Goal: Task Accomplishment & Management: Complete application form

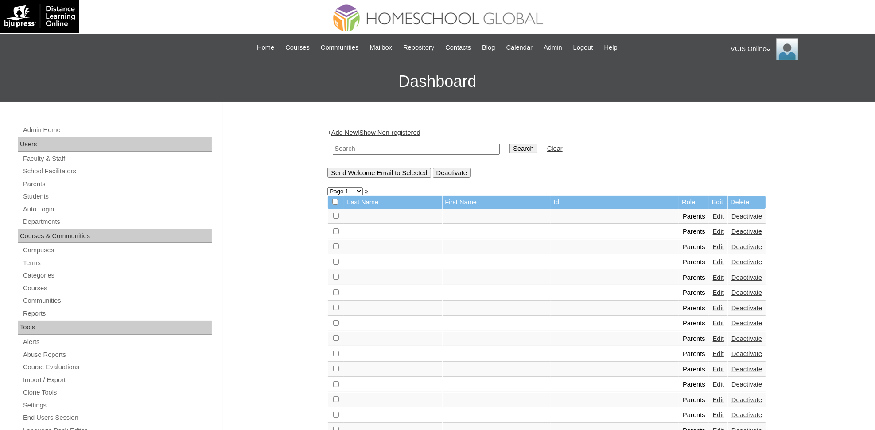
click at [351, 131] on link "Add New" at bounding box center [344, 132] width 26 height 7
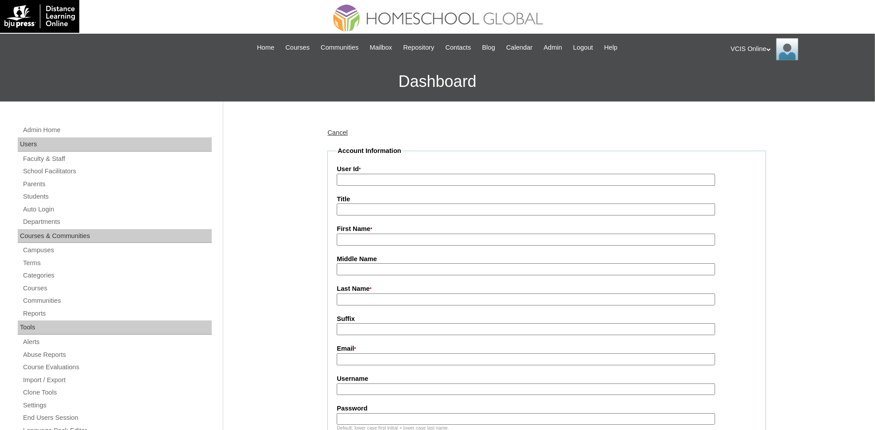
click at [374, 175] on input "User Id *" at bounding box center [526, 180] width 378 height 12
click at [400, 177] on input "VCIS019-4A-PA2025 jmenriquez2025 unBSFj" at bounding box center [526, 180] width 378 height 12
drag, startPoint x: 402, startPoint y: 179, endPoint x: 493, endPoint y: 188, distance: 91.3
click at [493, 188] on fieldset "Account Information User Id * VCIS019-4A-PA2025 jmenriquez2025 unBSFj Title Fir…" at bounding box center [546, 428] width 439 height 564
type input "VCIS019-4A-PA2025"
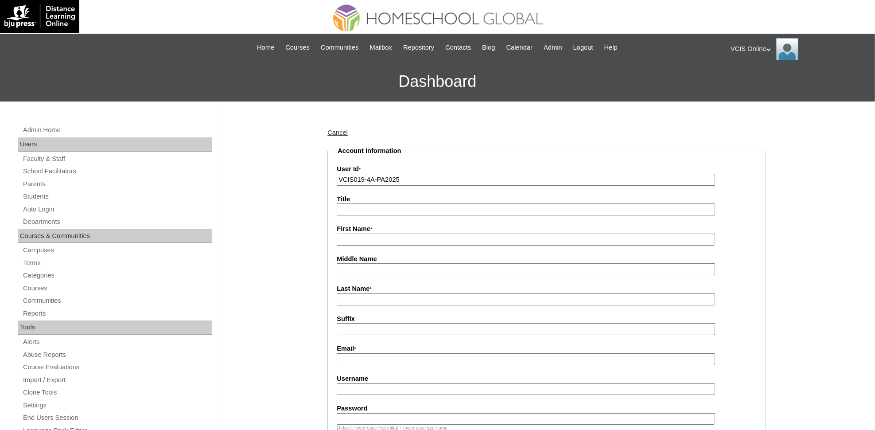
click at [358, 383] on input "Username" at bounding box center [526, 389] width 378 height 12
paste input "jmenriquez2025 unBSFj"
click at [397, 383] on input "jmenriquez2025 unBSFj" at bounding box center [526, 389] width 378 height 12
type input "jmenriquez2025"
click at [397, 413] on input "Password" at bounding box center [526, 419] width 378 height 12
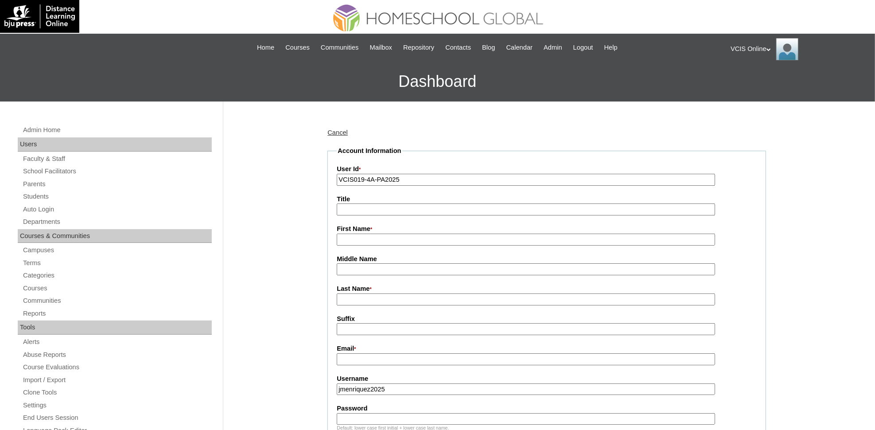
paste input "unBSFj"
type input "unBSFj"
drag, startPoint x: 254, startPoint y: 309, endPoint x: 265, endPoint y: 311, distance: 11.3
click at [405, 235] on input "First Name *" at bounding box center [526, 239] width 378 height 12
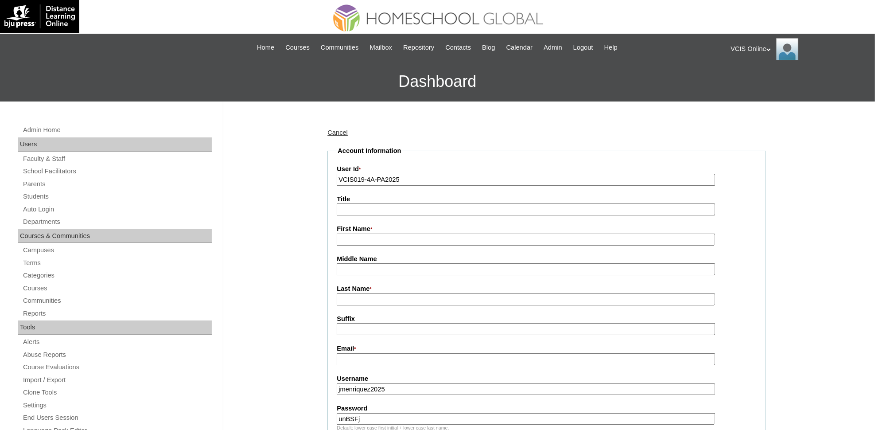
paste input "Lady Leezeth Nobleza ladynobleza@yahoo.com"
click at [404, 236] on input "Lady Leezeth Nobleza ladynobleza@yahoo.com" at bounding box center [526, 239] width 378 height 12
drag, startPoint x: 384, startPoint y: 236, endPoint x: 489, endPoint y: 230, distance: 105.2
click at [489, 233] on input "Lady Leezeth Nobleza ladynobleza@yahoo.com" at bounding box center [526, 239] width 378 height 12
type input "Lady Leezeth"
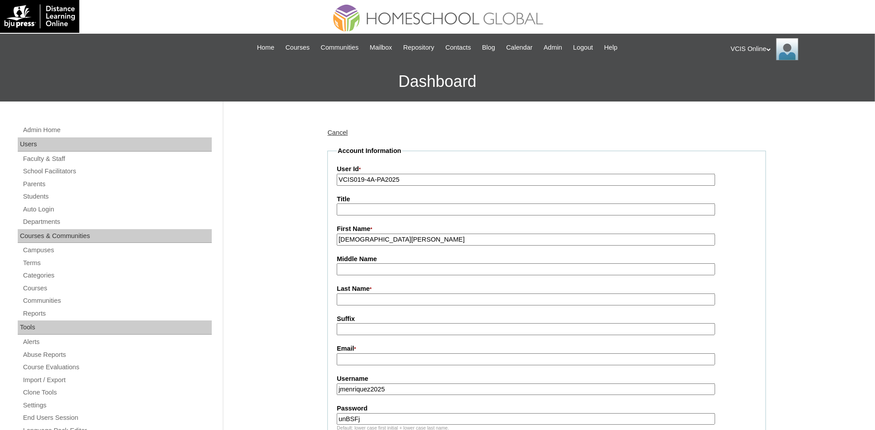
click at [346, 293] on input "Last Name *" at bounding box center [526, 299] width 378 height 12
paste input "Nobleza ladynobleza@yahoo.com"
drag, startPoint x: 364, startPoint y: 295, endPoint x: 471, endPoint y: 285, distance: 107.2
click at [471, 285] on div "Last Name * Nobleza ladynobleza@yahoo.com" at bounding box center [547, 294] width 420 height 21
type input "Nobleza (2025)"
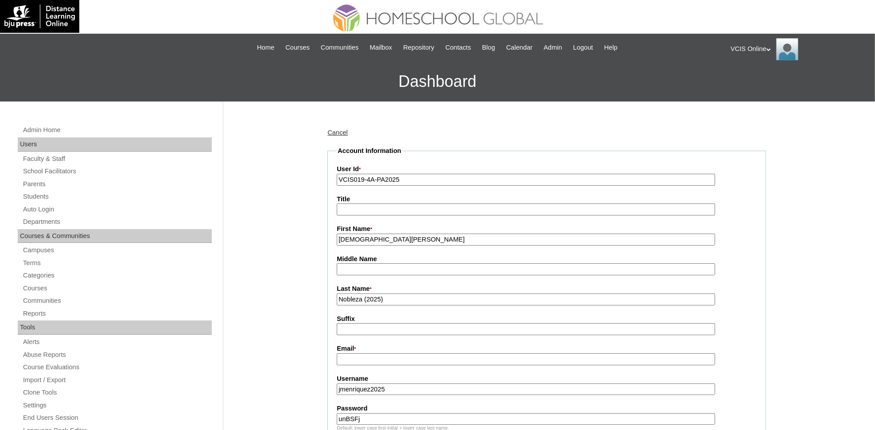
click at [343, 346] on label "Email *" at bounding box center [547, 349] width 420 height 10
click at [343, 353] on input "Email *" at bounding box center [526, 359] width 378 height 12
paste input "ladynobleza@yahoo.com"
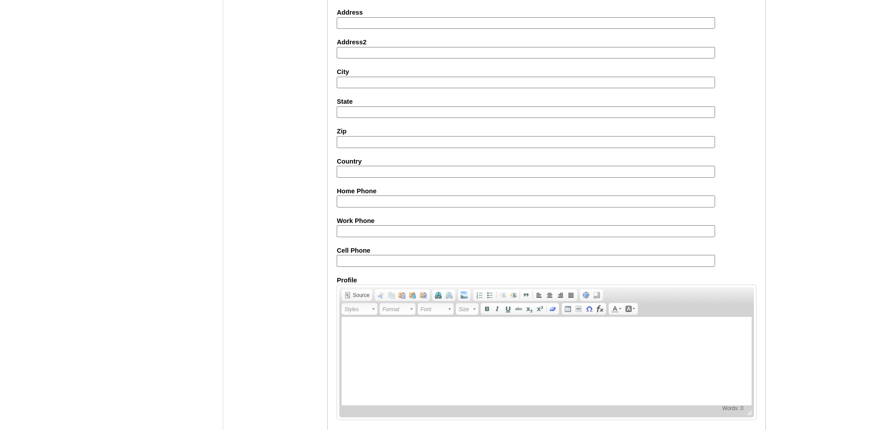
scroll to position [745, 0]
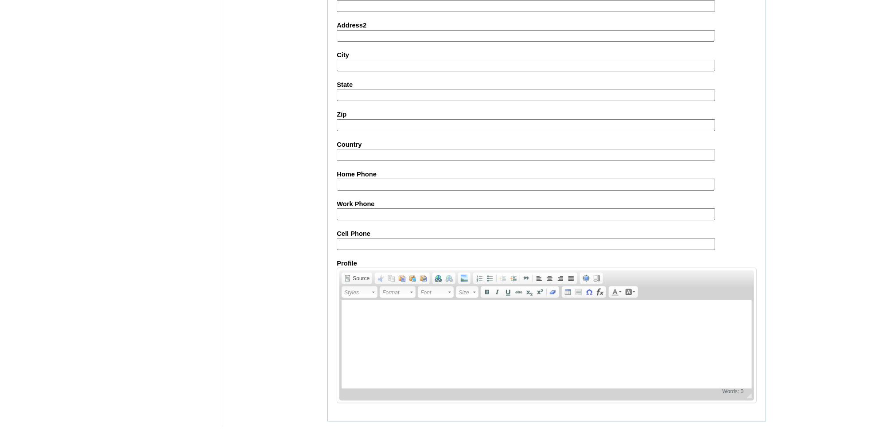
type input "ladynobleza@yahoo.com"
click at [338, 429] on input "Submit" at bounding box center [340, 435] width 27 height 10
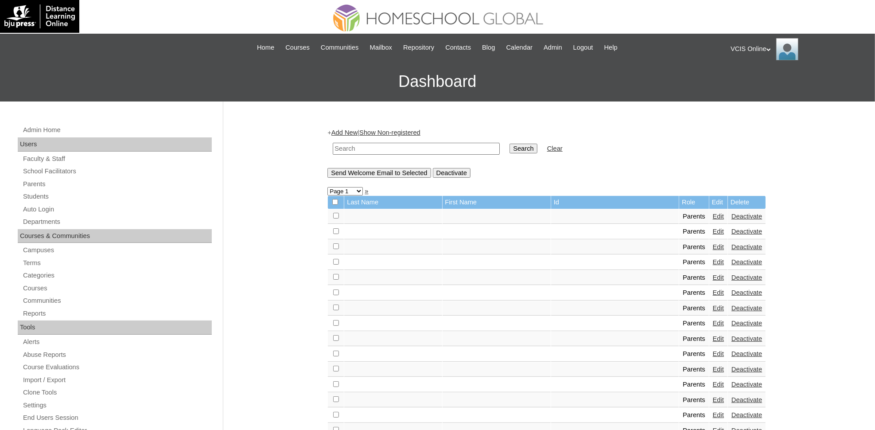
click at [342, 129] on link "Add New" at bounding box center [344, 132] width 26 height 7
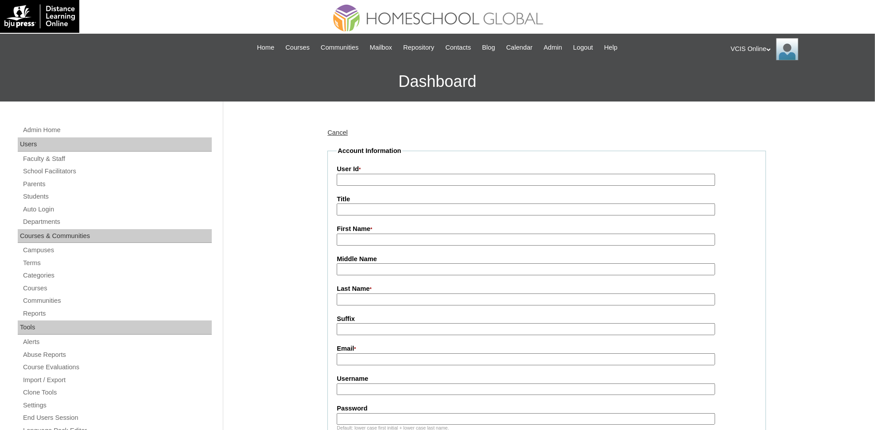
click at [377, 180] on input "User Id *" at bounding box center [526, 180] width 378 height 12
paste input "VCIS020-4A-PA2025 dvillavicencio2025 AfayEv"
drag, startPoint x: 402, startPoint y: 180, endPoint x: 521, endPoint y: 191, distance: 119.2
click at [521, 191] on fieldset "Account Information User Id * VCIS020-4A-PA2025 dvillavicencio2025 AfayEv Title…" at bounding box center [546, 428] width 439 height 564
type input "VCIS020-4A-PA2025"
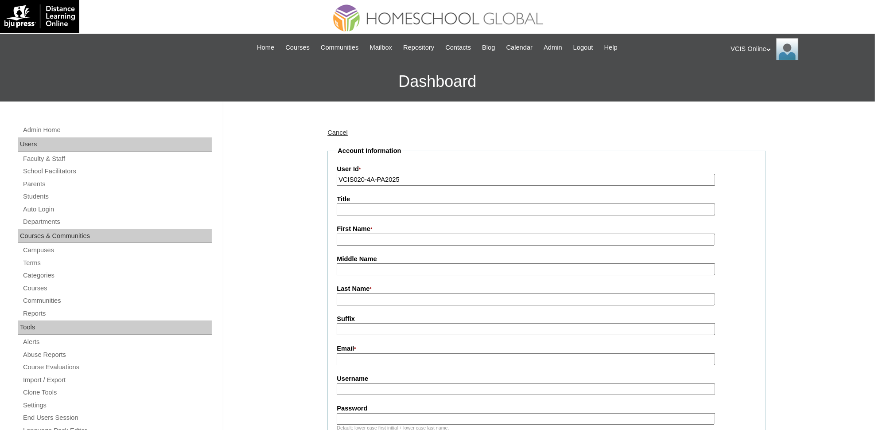
click at [366, 383] on input "Username" at bounding box center [526, 389] width 378 height 12
paste input "dvillavicencio2025 AfayEv"
click at [409, 385] on input "dvillavicencio2025 AfayEv" at bounding box center [526, 389] width 378 height 12
type input "dvillavicencio2025"
click at [402, 404] on label "Password" at bounding box center [547, 408] width 420 height 9
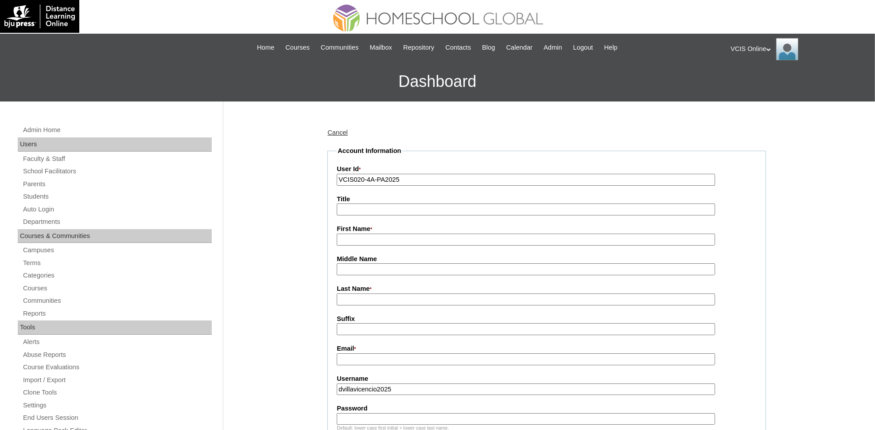
click at [402, 413] on input "Password" at bounding box center [526, 419] width 378 height 12
paste input "AfayEv"
type input "AfayEv"
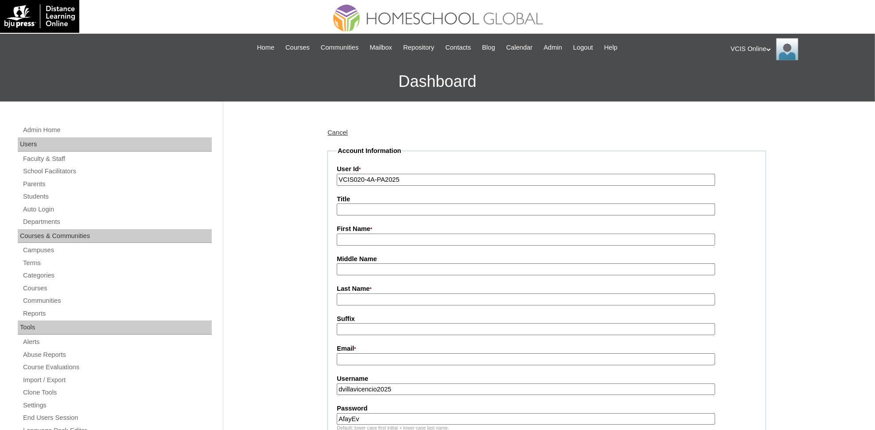
click at [370, 238] on input "First Name *" at bounding box center [526, 239] width 378 height 12
paste input "Diana Villavicencio diana_0304@yahoo.com"
drag, startPoint x: 358, startPoint y: 236, endPoint x: 490, endPoint y: 241, distance: 133.0
click at [490, 241] on input "Diana Villavicencio diana_0304@yahoo.com" at bounding box center [526, 239] width 378 height 12
type input "Diana"
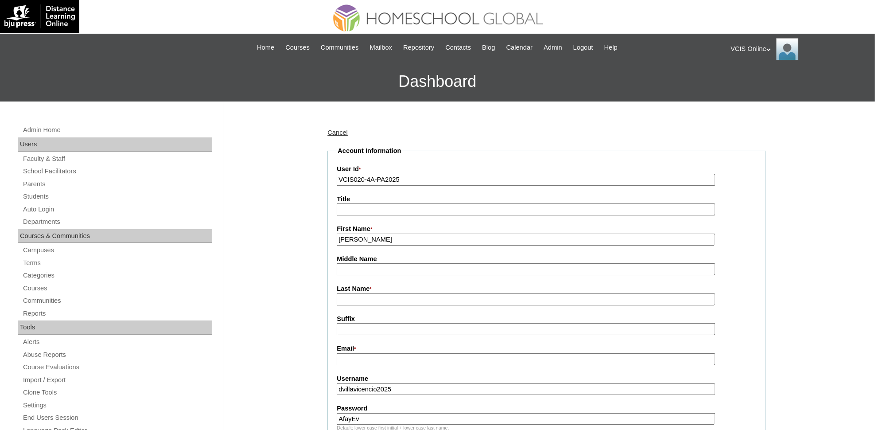
click at [347, 293] on input "Last Name *" at bounding box center [526, 299] width 378 height 12
paste input "Villavicencio diana_0304@yahoo.com"
drag, startPoint x: 376, startPoint y: 296, endPoint x: 504, endPoint y: 306, distance: 128.0
click at [504, 306] on fieldset "Account Information User Id * VCIS020-4A-PA2025 Title First Name * Diana Middle…" at bounding box center [546, 428] width 439 height 564
type input "Villavicencio"
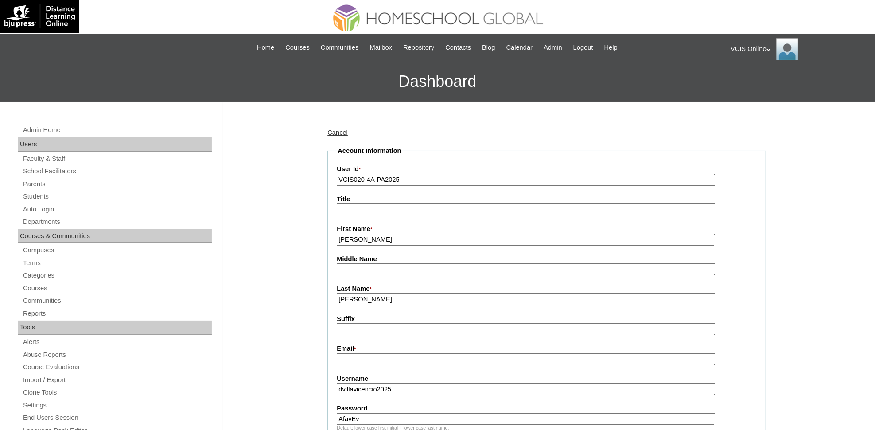
click at [352, 354] on input "Email *" at bounding box center [526, 359] width 378 height 12
paste input "diana_0304@yahoo.com"
type input "diana_0304@yahoo.com"
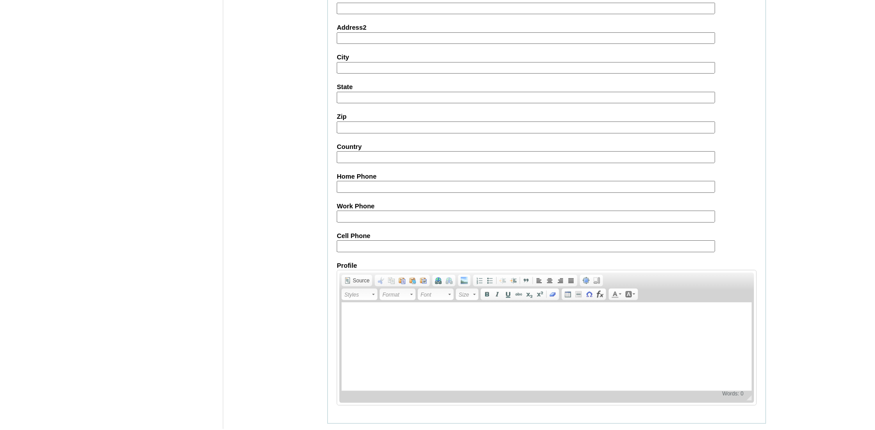
scroll to position [745, 0]
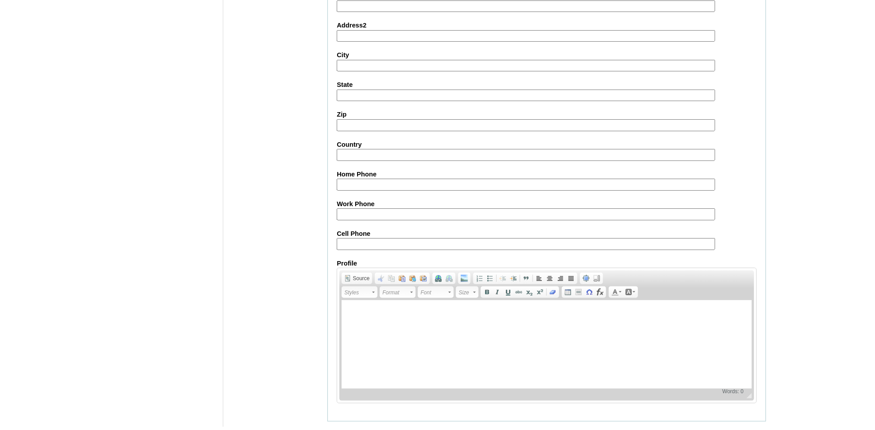
click at [342, 429] on input "Submit" at bounding box center [340, 435] width 27 height 10
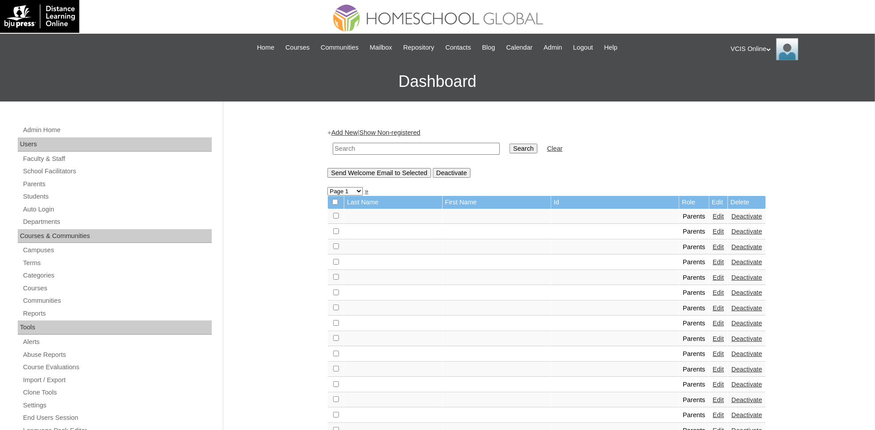
click at [341, 130] on link "Add New" at bounding box center [344, 132] width 26 height 7
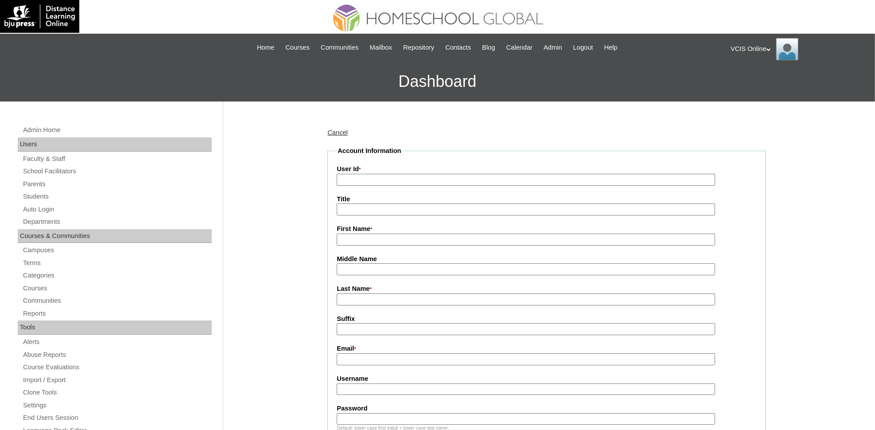
click at [378, 172] on label "User Id *" at bounding box center [547, 169] width 420 height 10
click at [378, 174] on input "User Id *" at bounding box center [526, 180] width 378 height 12
click at [378, 175] on input "User Id *" at bounding box center [526, 180] width 378 height 12
paste input "VCIS021-4A-PA2025 rddadia2025 sSVTWV"
drag, startPoint x: 403, startPoint y: 176, endPoint x: 492, endPoint y: 182, distance: 89.2
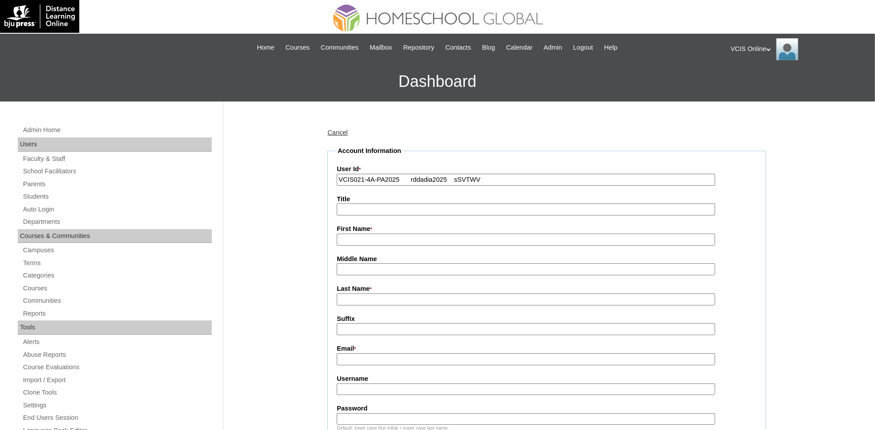
click at [492, 182] on input "VCIS021-4A-PA2025 rddadia2025 sSVTWV" at bounding box center [526, 180] width 378 height 12
type input "VCIS021-4A-PA2025"
click at [370, 383] on input "Username" at bounding box center [526, 389] width 378 height 12
paste input "rddadia2025 sSVTWV"
drag, startPoint x: 378, startPoint y: 379, endPoint x: 438, endPoint y: 392, distance: 60.7
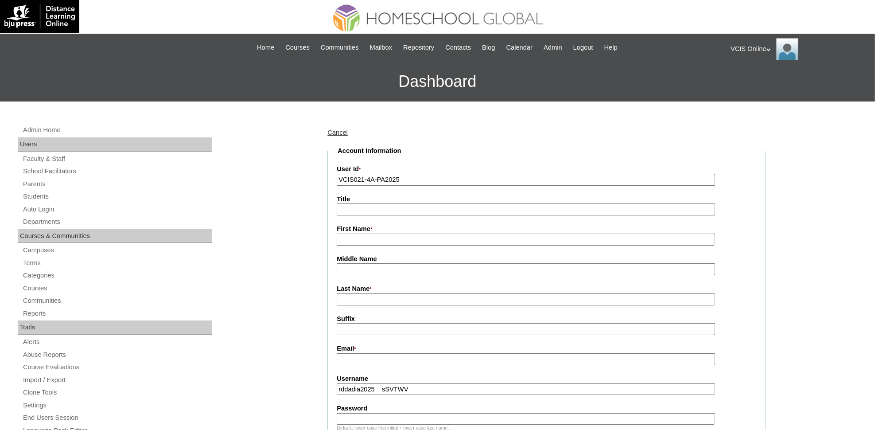
click at [438, 392] on fieldset "Account Information User Id * VCIS021-4A-PA2025 Title First Name * Middle Name …" at bounding box center [546, 428] width 439 height 564
type input "rddadia2025"
click at [427, 413] on input "Password" at bounding box center [526, 419] width 378 height 12
paste input "sSVTWV"
type input "sSVTWV"
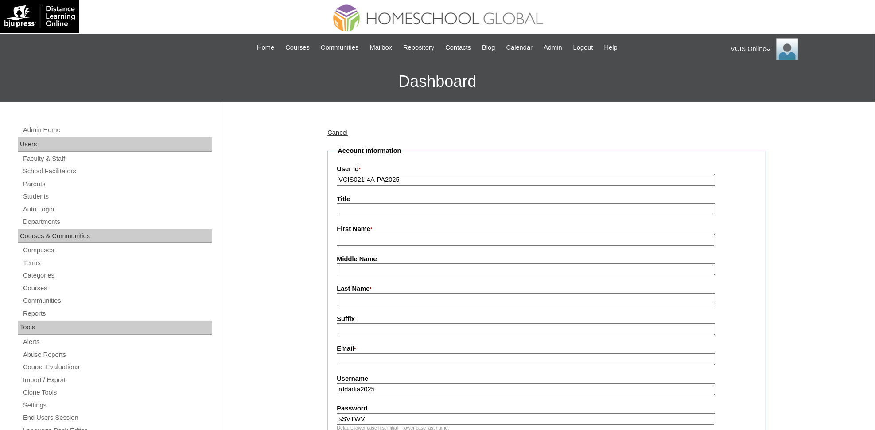
click at [343, 233] on input "First Name *" at bounding box center [526, 239] width 378 height 12
paste input "Rodessa Dela Cruz rodessa.dadia@gmail.com"
drag, startPoint x: 365, startPoint y: 236, endPoint x: 535, endPoint y: 248, distance: 170.1
click at [535, 248] on fieldset "Account Information User Id * VCIS021-4A-PA2025 Title First Name * Rodessa Dela…" at bounding box center [546, 428] width 439 height 564
type input "Rodessa"
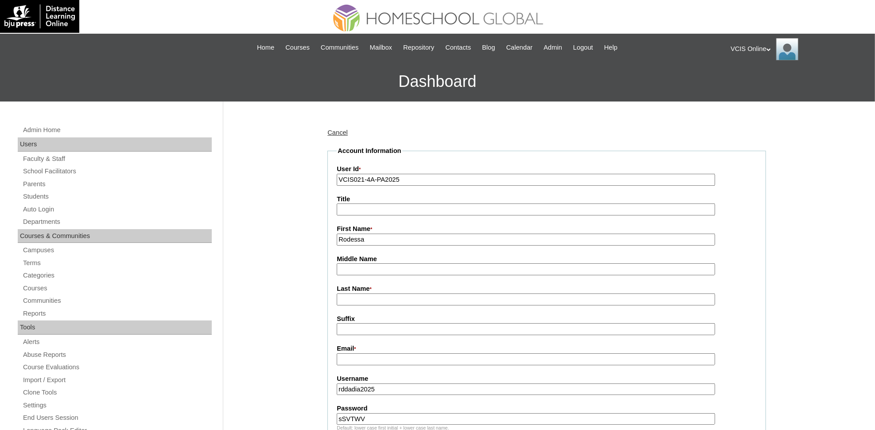
click at [350, 296] on input "Last Name *" at bounding box center [526, 299] width 378 height 12
paste input "Dela Cruz rodessa.dadia@gmail.com"
drag, startPoint x: 377, startPoint y: 292, endPoint x: 538, endPoint y: 310, distance: 161.9
click at [538, 310] on fieldset "Account Information User Id * VCIS021-4A-PA2025 Title First Name * Rodessa Midd…" at bounding box center [546, 428] width 439 height 564
type input "Dela Cruz"
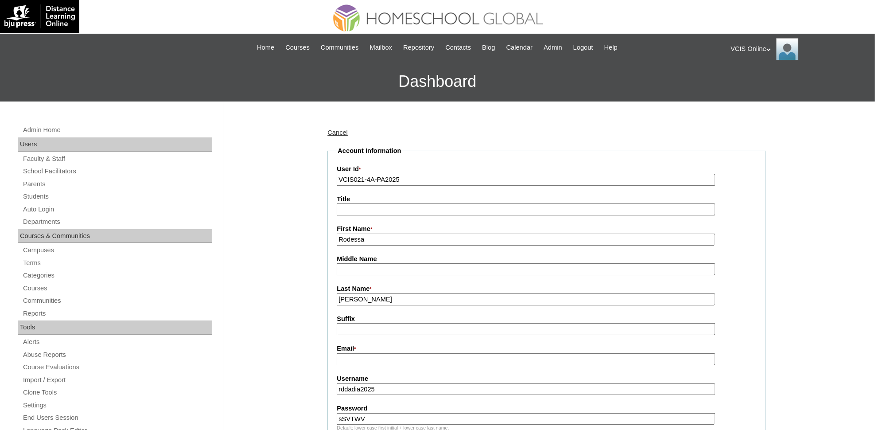
click at [344, 355] on input "Email *" at bounding box center [526, 359] width 378 height 12
paste input "rodessa.dadia@gmail.com"
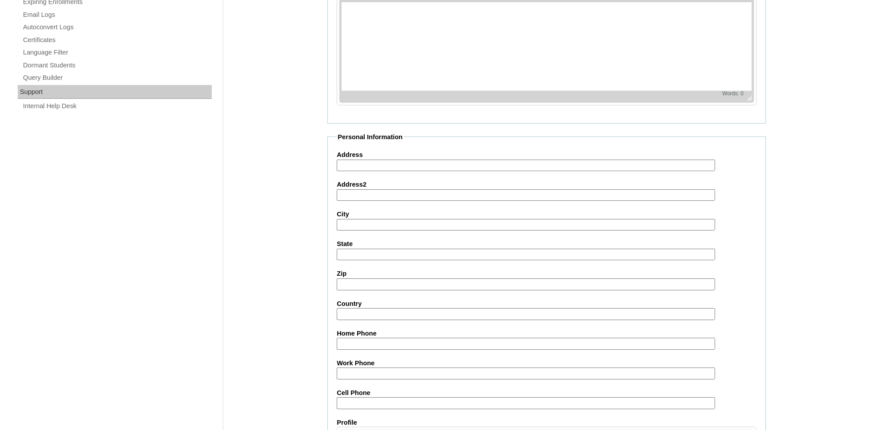
scroll to position [745, 0]
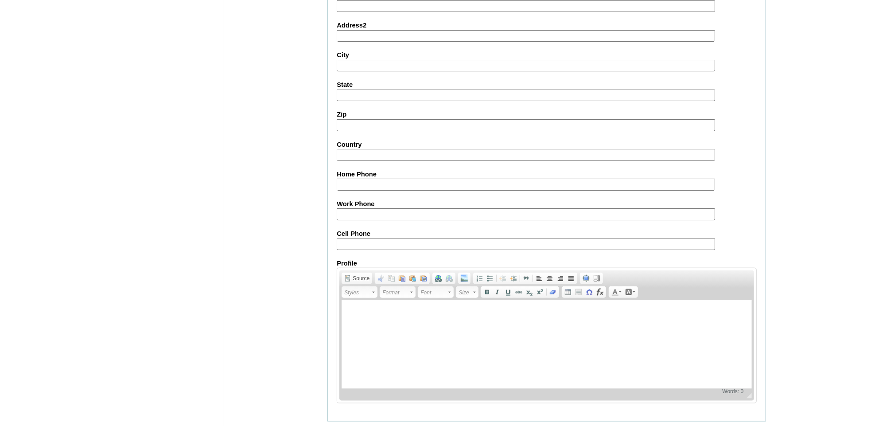
type input "rodessa.dadia@gmail.com"
click at [331, 429] on input "Submit" at bounding box center [340, 435] width 27 height 10
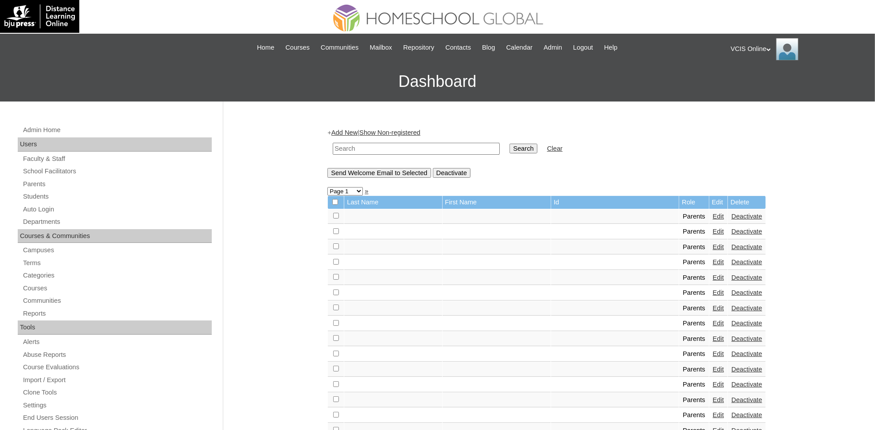
drag, startPoint x: 38, startPoint y: 180, endPoint x: 182, endPoint y: 144, distance: 149.0
click at [39, 180] on link "Parents" at bounding box center [117, 184] width 190 height 11
click at [432, 146] on input "text" at bounding box center [416, 149] width 167 height 12
paste input "VCIS021-4A-PA2025"
type input "VCIS021-4A-PA2025"
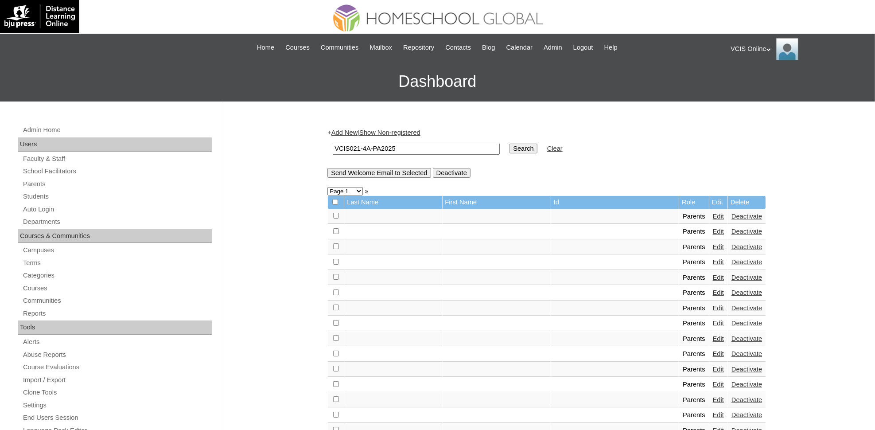
click at [510, 144] on input "Search" at bounding box center [523, 149] width 27 height 10
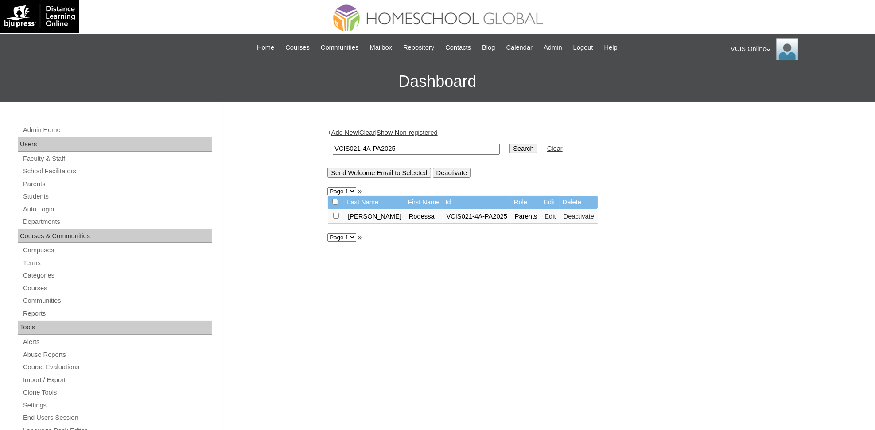
click at [545, 213] on link "Edit" at bounding box center [550, 216] width 11 height 7
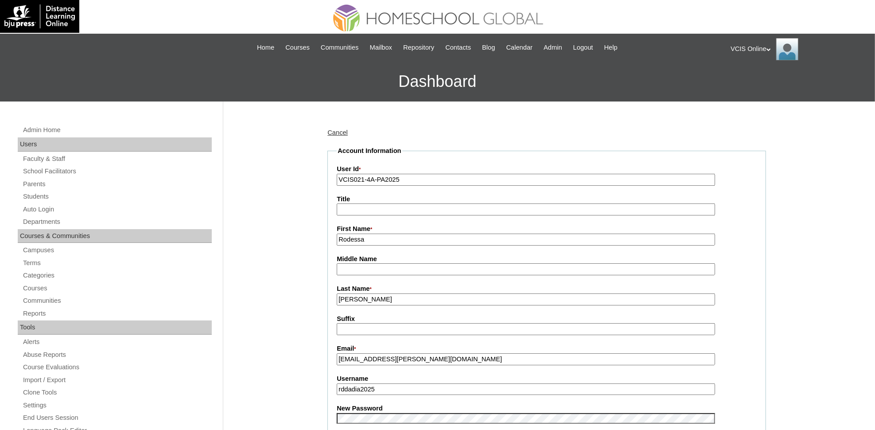
click at [396, 288] on label "Last Name *" at bounding box center [547, 289] width 420 height 10
click at [396, 293] on input "[PERSON_NAME]" at bounding box center [526, 299] width 378 height 12
click at [396, 293] on input "Dela Cruz" at bounding box center [526, 299] width 378 height 12
type input "Dela Cruz (2025)"
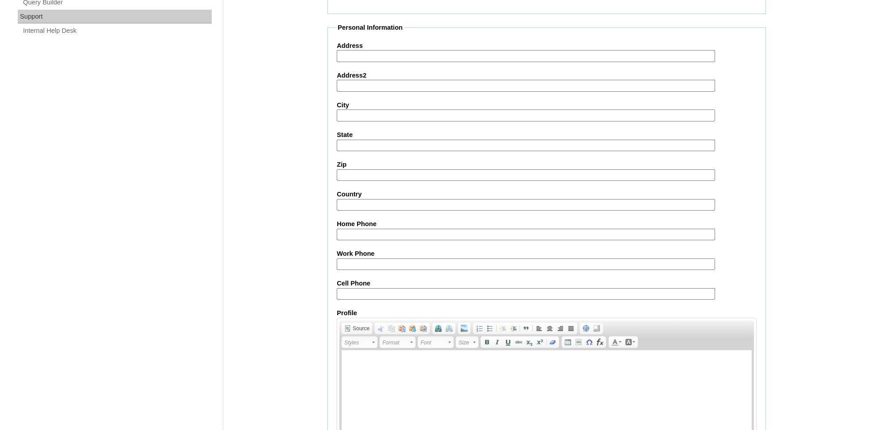
scroll to position [713, 0]
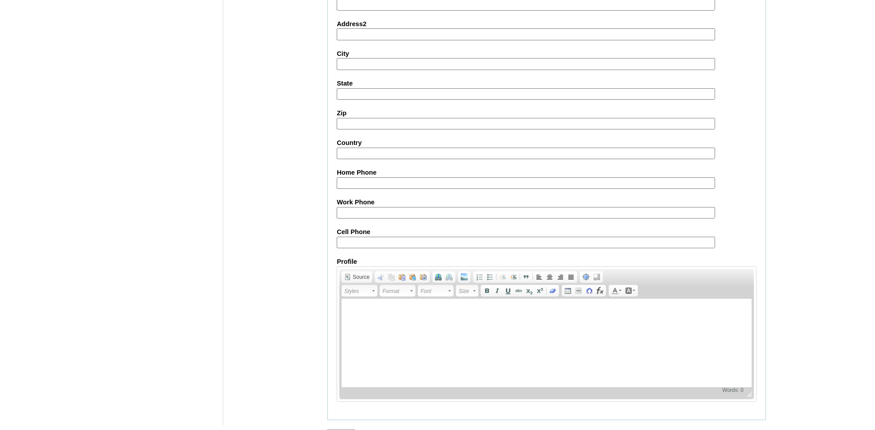
click at [340, 429] on input "Submit" at bounding box center [340, 434] width 27 height 10
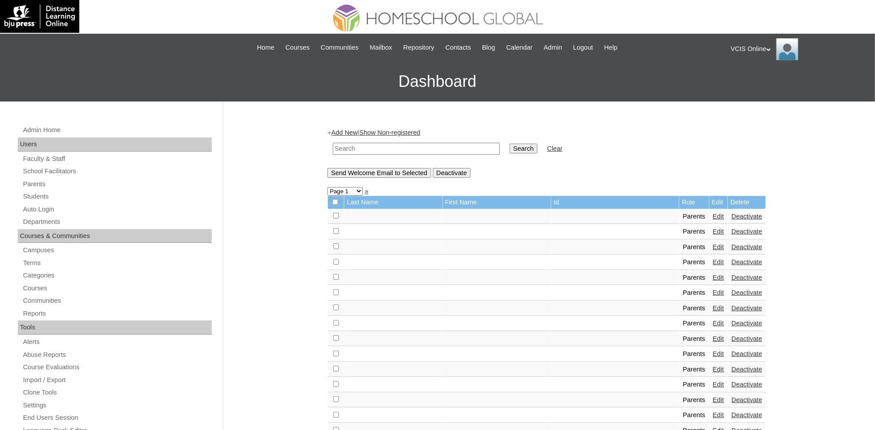
click at [363, 147] on input "text" at bounding box center [416, 149] width 167 height 12
paste input "VCIS020-4A-PA2025"
type input "VCIS020-4A-PA2025"
click at [510, 144] on input "Search" at bounding box center [523, 149] width 27 height 10
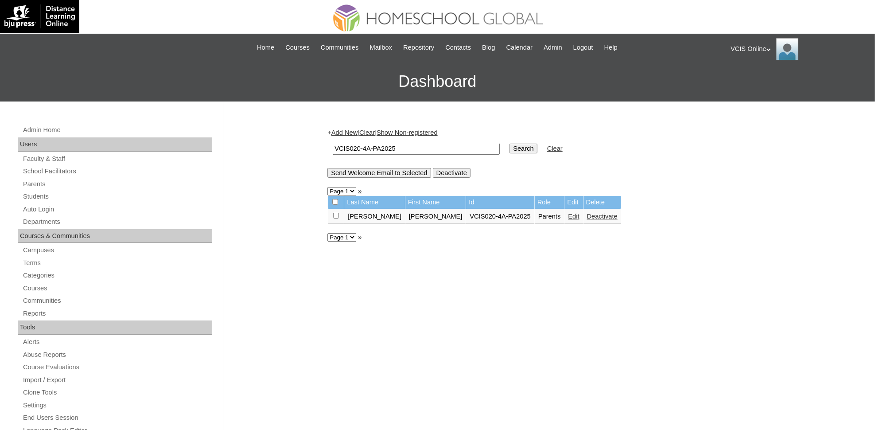
drag, startPoint x: 523, startPoint y: 211, endPoint x: 515, endPoint y: 203, distance: 11.3
click at [568, 213] on link "Edit" at bounding box center [573, 216] width 11 height 7
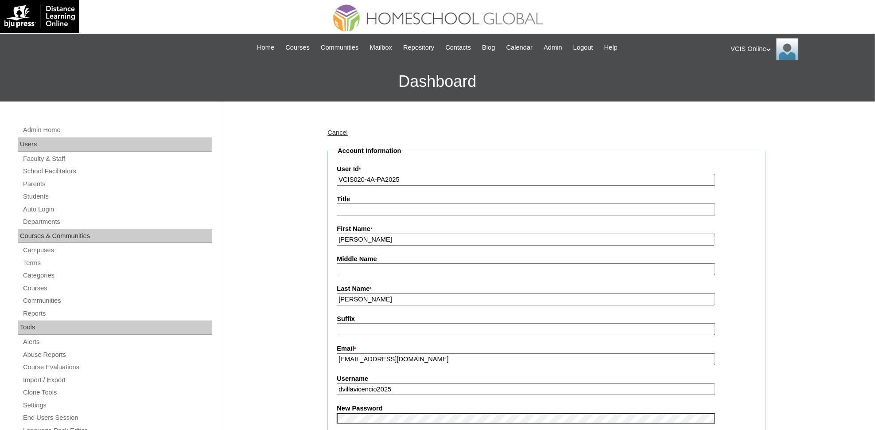
click at [382, 293] on input "[PERSON_NAME]" at bounding box center [526, 299] width 378 height 12
type input "Villavicencio (2025)"
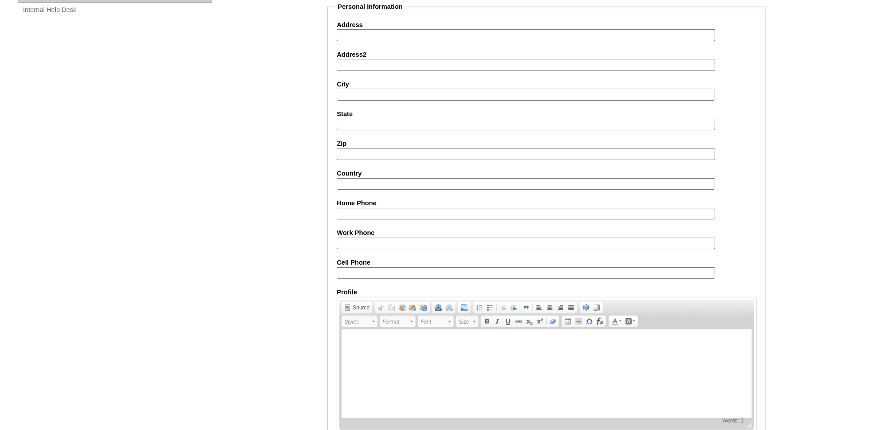
scroll to position [713, 0]
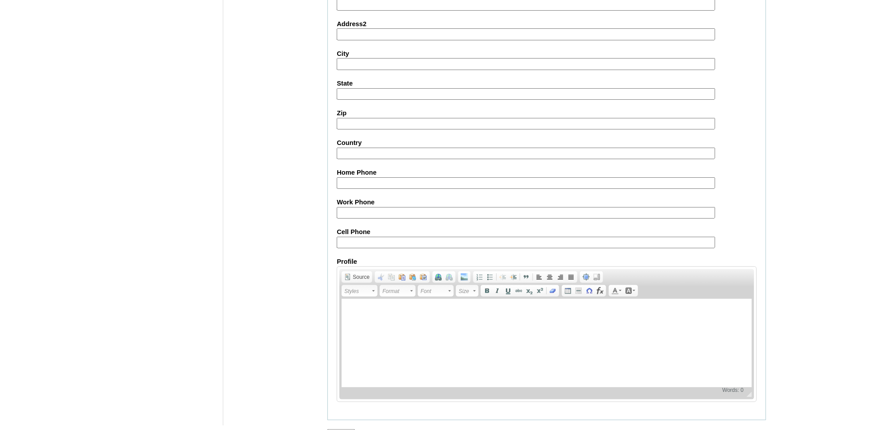
click at [342, 429] on input "Submit" at bounding box center [340, 434] width 27 height 10
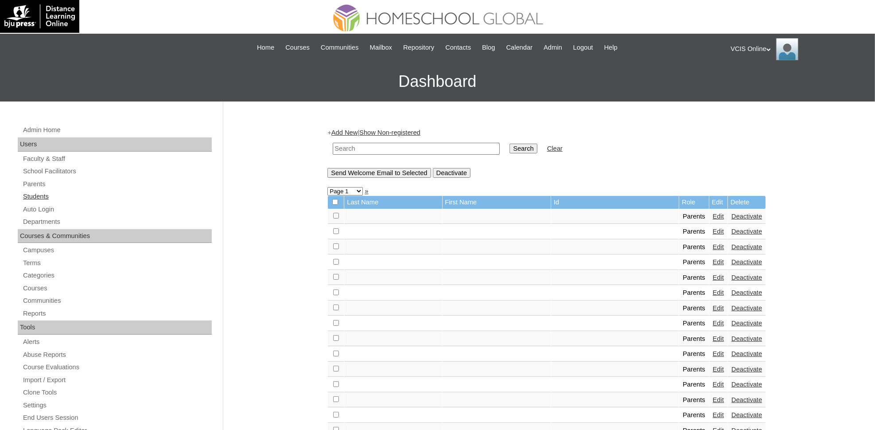
click at [31, 194] on link "Students" at bounding box center [117, 196] width 190 height 11
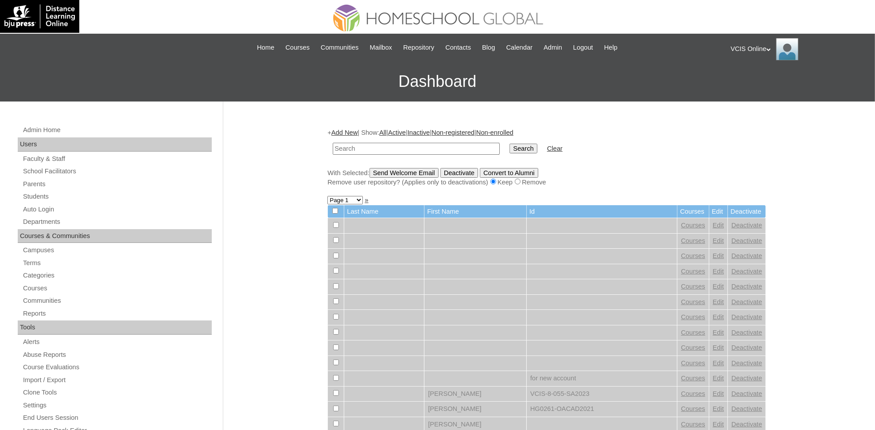
click at [337, 130] on link "Add New" at bounding box center [344, 132] width 26 height 7
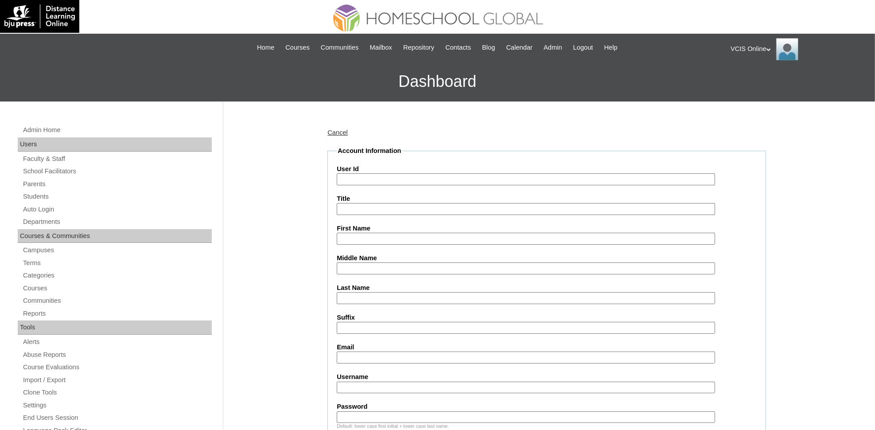
click at [385, 175] on input "User Id" at bounding box center [526, 179] width 378 height 12
paste input "VCIS022-4A-SA2025 avrii.enriquez2025 wJKQsx"
drag, startPoint x: 402, startPoint y: 176, endPoint x: 522, endPoint y: 177, distance: 120.1
click at [522, 177] on input "VCIS022-4A-SA2025 avrii.enriquez2025 wJKQsx" at bounding box center [526, 179] width 378 height 12
type input "VCIS022-4A-SA2025"
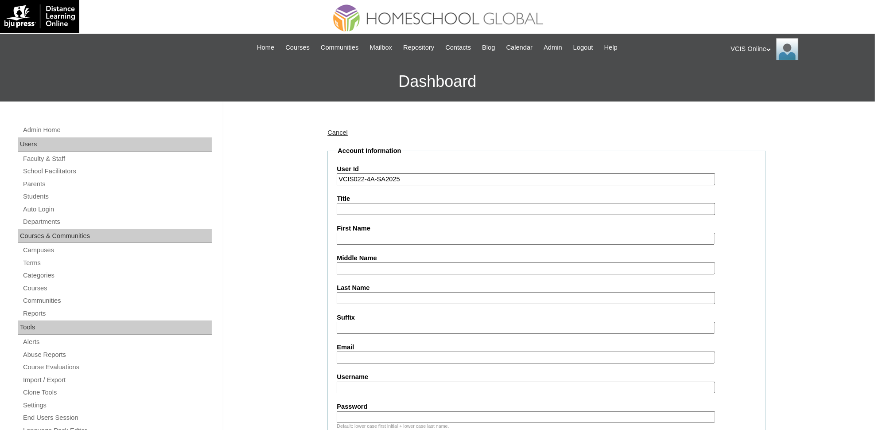
click at [379, 381] on input "Username" at bounding box center [526, 387] width 378 height 12
paste input "avrii.enriquez2025 wJKQsx"
drag, startPoint x: 403, startPoint y: 379, endPoint x: 447, endPoint y: 377, distance: 44.8
click at [447, 381] on input "avrii.enriquez2025 wJKQsx" at bounding box center [526, 387] width 378 height 12
type input "avrii.enriquez2025"
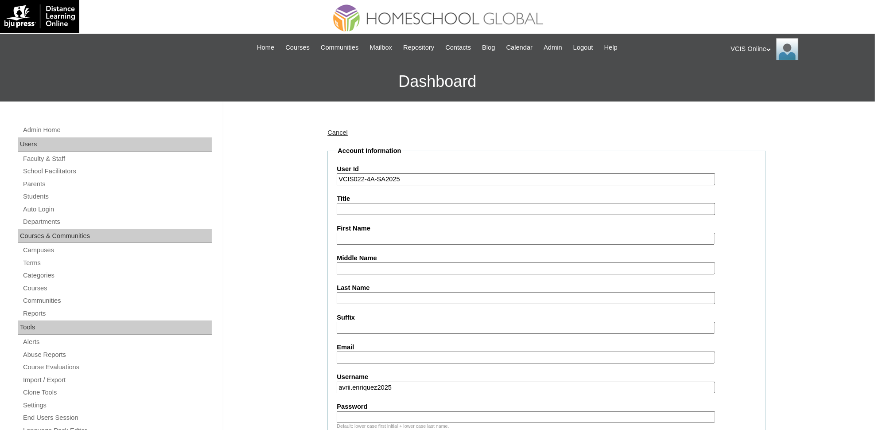
click at [432, 411] on input "Password" at bounding box center [526, 417] width 378 height 12
paste input "wJKQsx"
type input "wJKQsx"
click at [363, 235] on input "First Name" at bounding box center [526, 239] width 378 height 12
paste input "Avrii Brielle Veloso Enriquez"
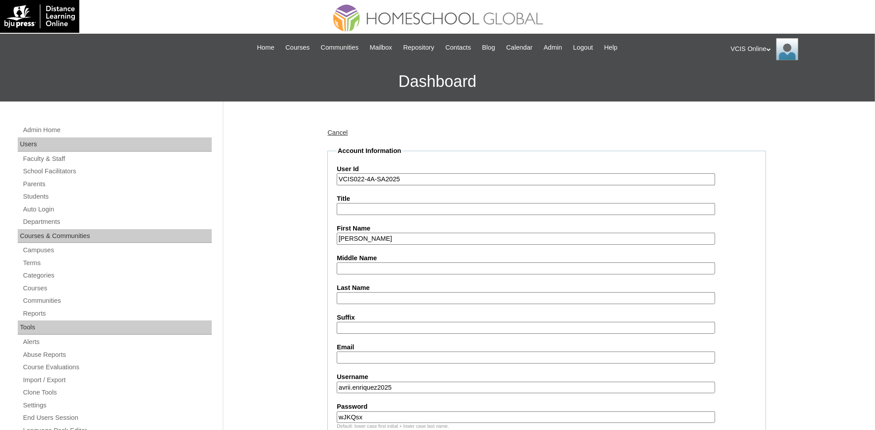
drag, startPoint x: 373, startPoint y: 233, endPoint x: 448, endPoint y: 241, distance: 75.7
click at [448, 241] on fieldset "Account Information User Id VCIS022-4A-SA2025 Title First Name Avrii Brielle Ve…" at bounding box center [546, 352] width 439 height 413
type input "Avrii Brielle"
click at [354, 262] on input "Middle Name" at bounding box center [526, 268] width 378 height 12
paste input "Veloso Enriquez"
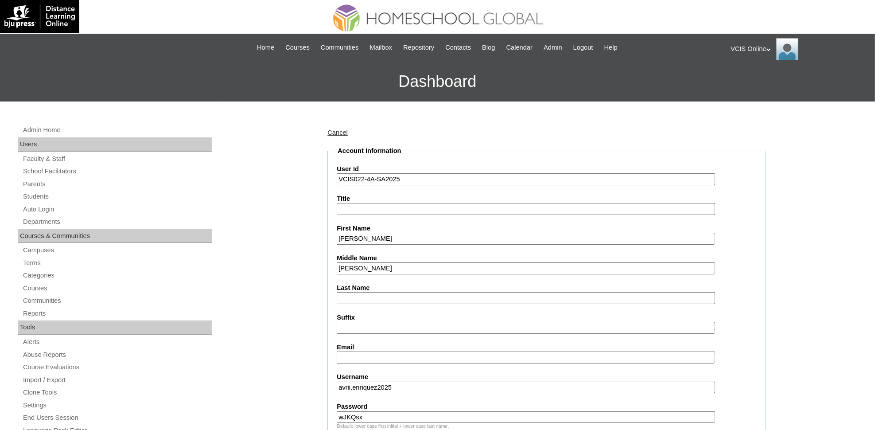
click at [365, 262] on input "Veloso Enriquez" at bounding box center [526, 268] width 378 height 12
type input "Veloso"
click at [350, 292] on input "Last Name" at bounding box center [526, 298] width 378 height 12
paste input "[PERSON_NAME]"
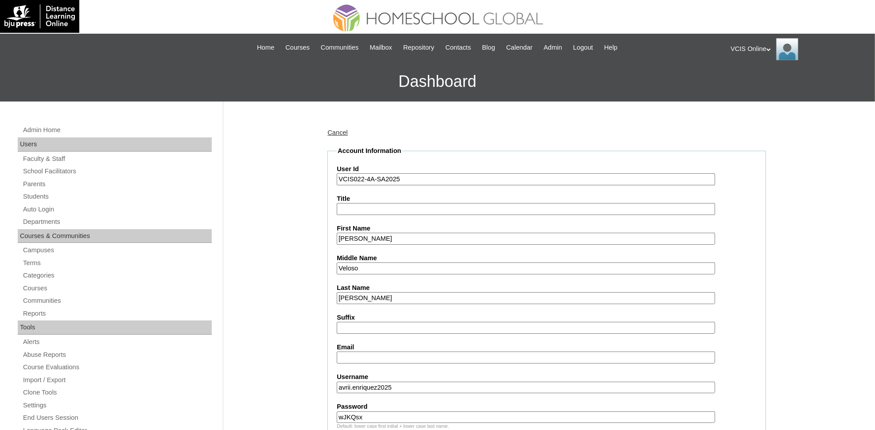
type input "[PERSON_NAME]"
click at [377, 352] on input "Email" at bounding box center [526, 357] width 378 height 12
paste input "abenriquez.student@vcis.edu.ph"
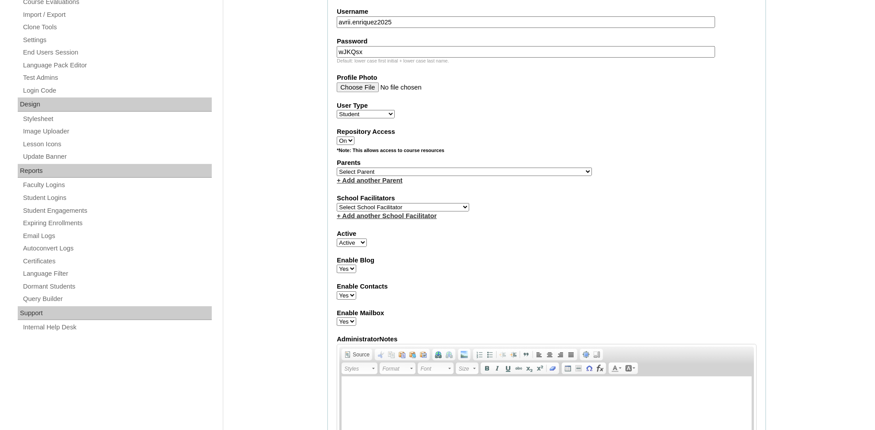
scroll to position [364, 0]
type input "abenriquez.student@vcis.edu.ph"
click at [407, 169] on select "Select Parent , , , , , , , , , , , , , , , , , , , , , , , , , , , , , , , , ,…" at bounding box center [464, 173] width 255 height 8
click at [408, 169] on select "Select Parent , , , , , , , , , , , , , , , , , , , , , , , , , , , , , , , , ,…" at bounding box center [464, 173] width 255 height 8
select select "22664"
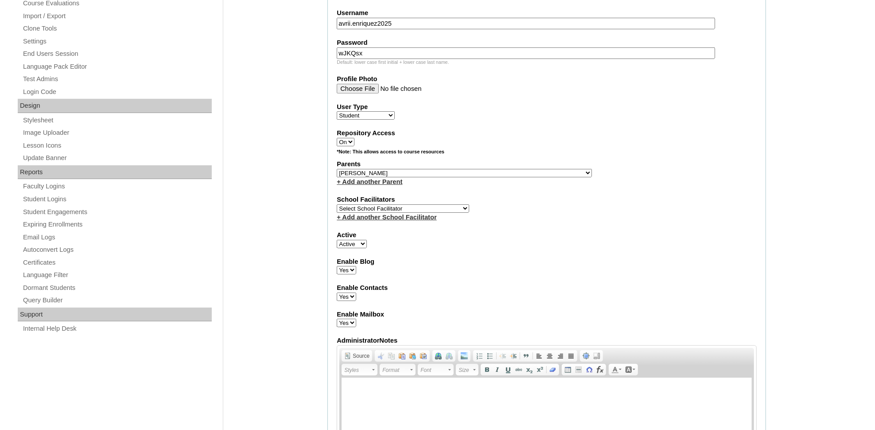
click at [337, 169] on select "Select Parent , , , , , , , , , , , , , , , , , , , , , , , , , , , , , , , , ,…" at bounding box center [464, 173] width 255 height 8
click at [392, 204] on select "Select School Facilitator Norman Añain Ruffa Abadijas Mary Abella Gloryfe Abion…" at bounding box center [403, 208] width 132 height 8
select select "25888"
click at [337, 204] on select "Select School Facilitator Norman Añain Ruffa Abadijas Mary Abella Gloryfe Abion…" at bounding box center [403, 208] width 132 height 8
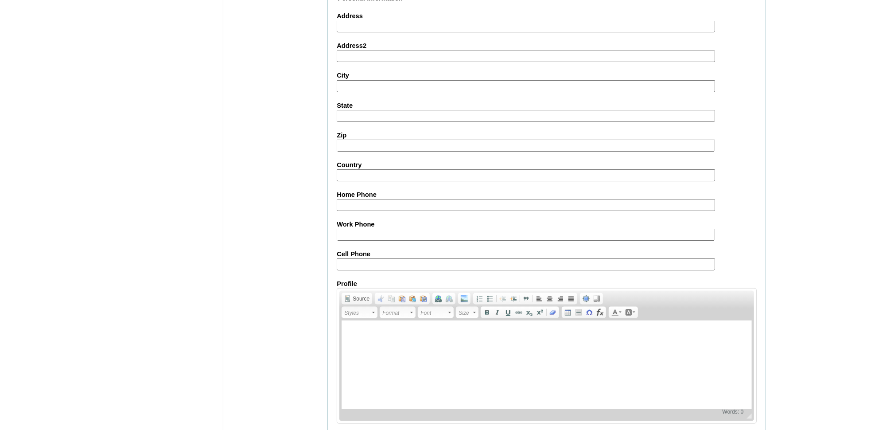
scroll to position [895, 0]
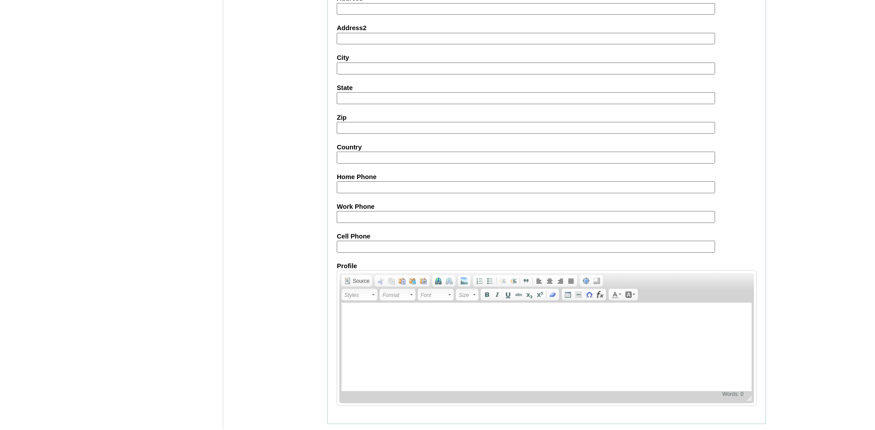
click at [347, 433] on input "Submit" at bounding box center [340, 438] width 27 height 10
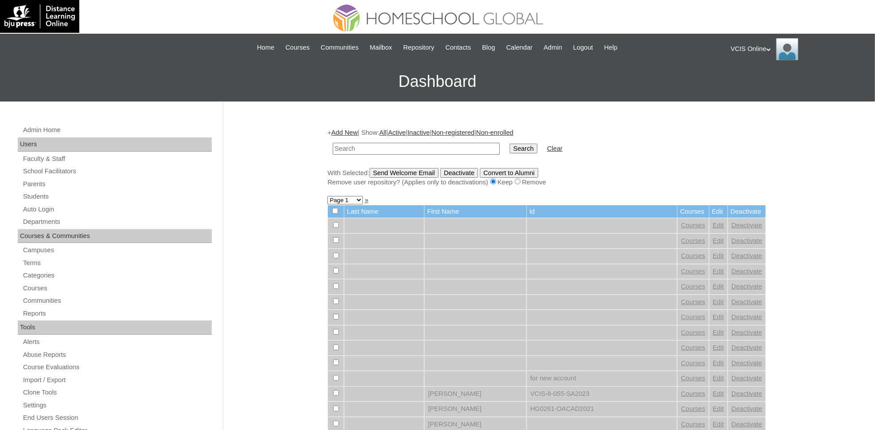
click at [344, 132] on link "Add New" at bounding box center [344, 132] width 26 height 7
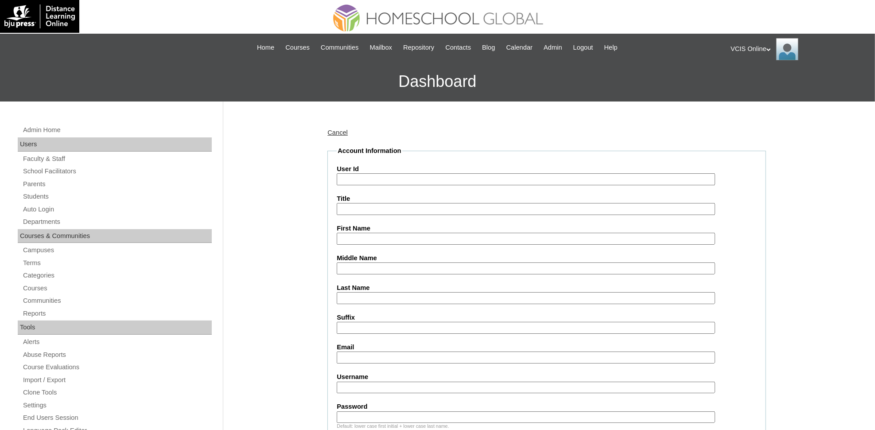
click at [369, 174] on input "User Id" at bounding box center [526, 179] width 378 height 12
paste input "VCIS023-4A-SA2025 cayden.mamonong2025 WktkzU"
drag, startPoint x: 403, startPoint y: 178, endPoint x: 526, endPoint y: 182, distance: 123.7
click at [526, 182] on input "VCIS023-4A-SA2025 cayden.mamonong2025 WktkzU" at bounding box center [526, 179] width 378 height 12
type input "VCIS023-4A-SA2025"
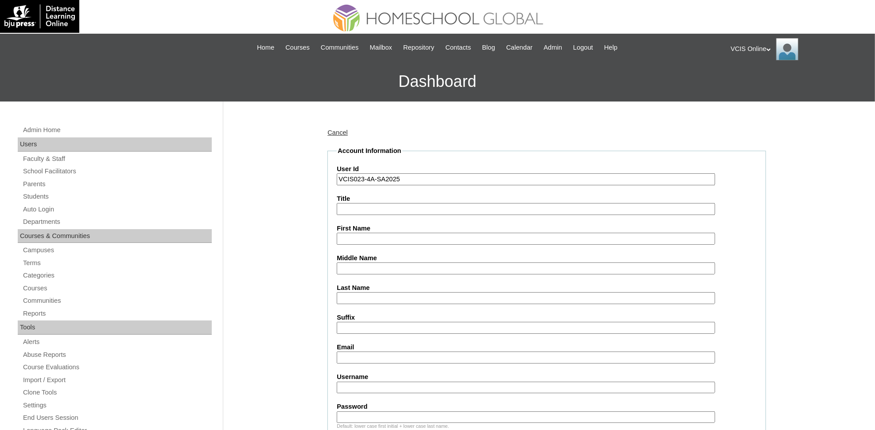
click at [424, 381] on input "Username" at bounding box center [526, 387] width 378 height 12
paste input "cayden.mamonong2025 WktkzU"
click at [427, 381] on input "cayden.mamonong2025 WktkzU" at bounding box center [526, 387] width 378 height 12
type input "cayden.mamonong2025"
click at [420, 411] on input "Password" at bounding box center [526, 417] width 378 height 12
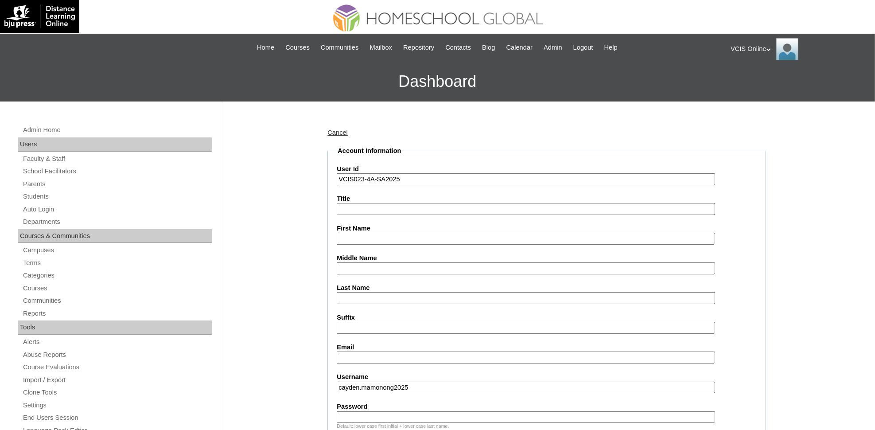
paste input "WktkzU"
type input "WktkzU"
click at [362, 236] on input "First Name" at bounding box center [526, 239] width 378 height 12
paste input "Cayden Leon Villavicencio Mamonong"
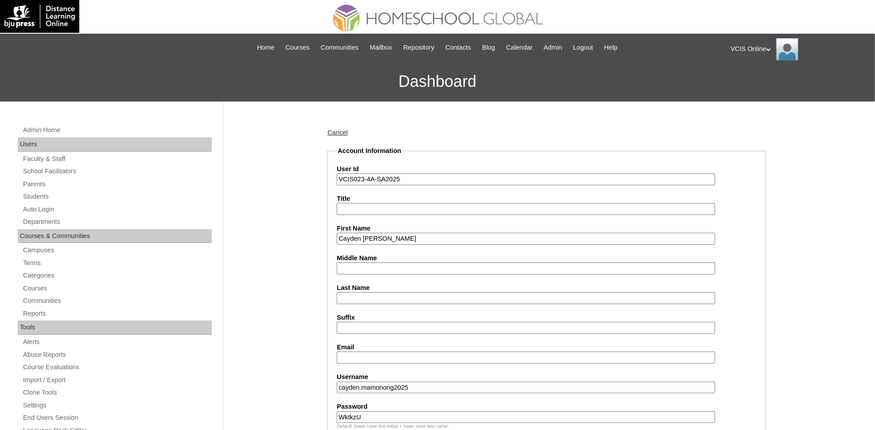
drag, startPoint x: 393, startPoint y: 235, endPoint x: 483, endPoint y: 238, distance: 90.5
click at [483, 238] on input "Cayden Leon Villavicencio Mamonong" at bounding box center [526, 239] width 378 height 12
type input "Cayden Leon"
click at [463, 266] on input "Middle Name" at bounding box center [526, 268] width 378 height 12
paste input "Villavicencio Mamonong"
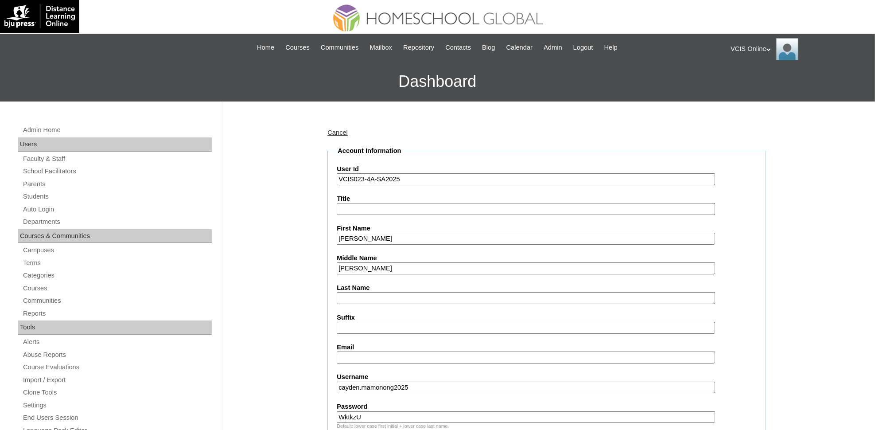
click at [401, 263] on input "Villavicencio Mamonong" at bounding box center [526, 268] width 378 height 12
type input "Villavicencio"
click at [392, 295] on input "Last Name" at bounding box center [526, 298] width 378 height 12
paste input "Mamonong"
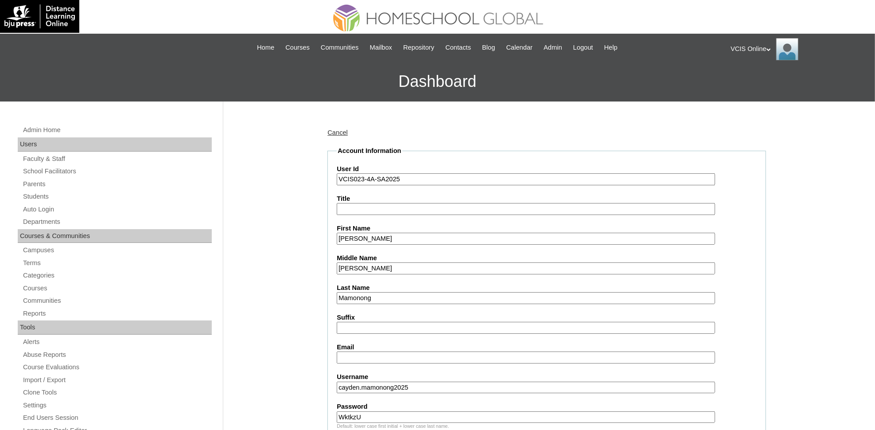
type input "Mamonong"
click at [377, 351] on input "Email" at bounding box center [526, 357] width 378 height 12
paste input "diana_0304@yahoo.com"
type input "diana_0304@yahoo.com"
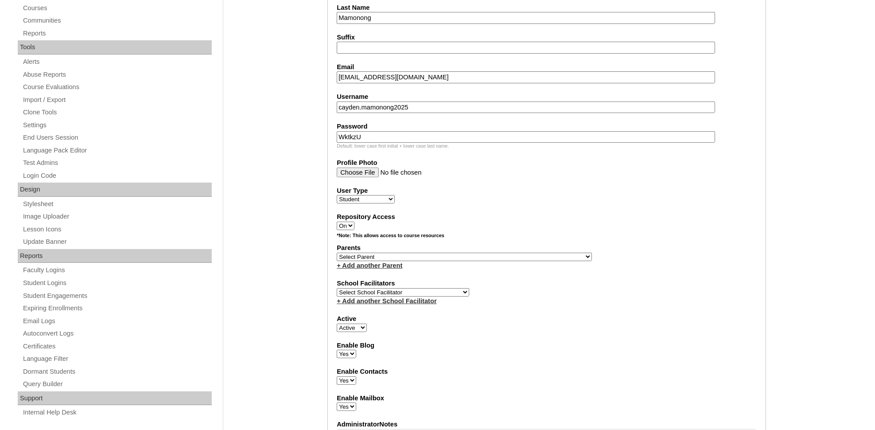
scroll to position [281, 0]
drag, startPoint x: 460, startPoint y: 245, endPoint x: 733, endPoint y: 332, distance: 286.5
click at [460, 251] on select "Select Parent , , , , , , , , , , , , , , , , , , , , , , , , , , , , , , , , ,…" at bounding box center [464, 255] width 255 height 8
select select "43118"
click at [337, 251] on select "Select Parent , , , , , , , , , , , , , , , , , , , , , , , , , , , , , , , , ,…" at bounding box center [464, 255] width 255 height 8
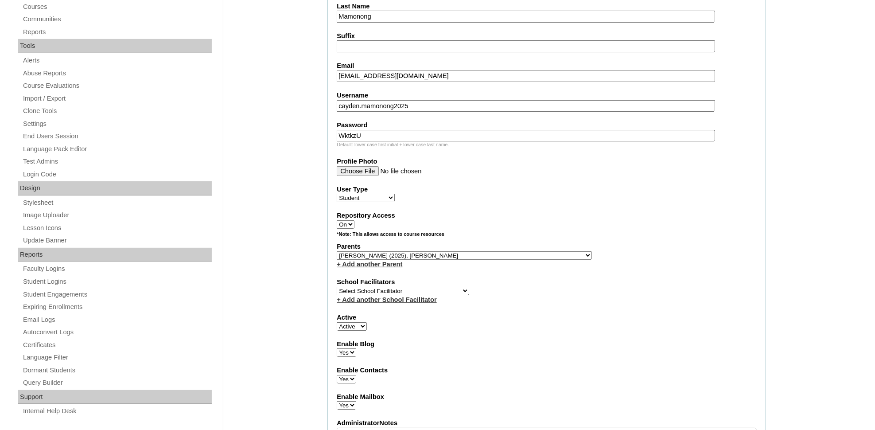
click at [420, 277] on label "School Facilitators" at bounding box center [547, 281] width 420 height 9
click at [420, 287] on select "Select School Facilitator Norman Añain Ruffa Abadijas Mary Abella Gloryfe Abion…" at bounding box center [403, 291] width 132 height 8
click at [337, 287] on select "Select School Facilitator Norman Añain Ruffa Abadijas Mary Abella Gloryfe Abion…" at bounding box center [403, 291] width 132 height 8
click at [408, 287] on select "Select School Facilitator Norman Añain Ruffa Abadijas Mary Abella Gloryfe Abion…" at bounding box center [403, 291] width 132 height 8
select select "25888"
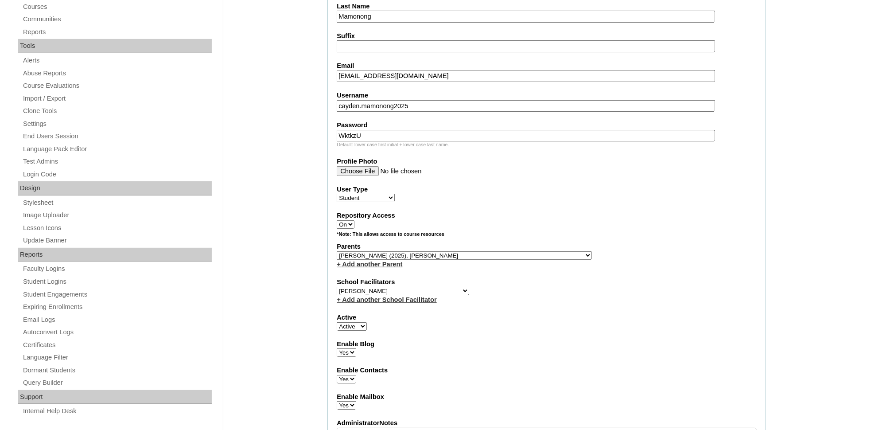
click at [408, 287] on select "Select School Facilitator Norman Añain Ruffa Abadijas Mary Abella Gloryfe Abion…" at bounding box center [403, 291] width 132 height 8
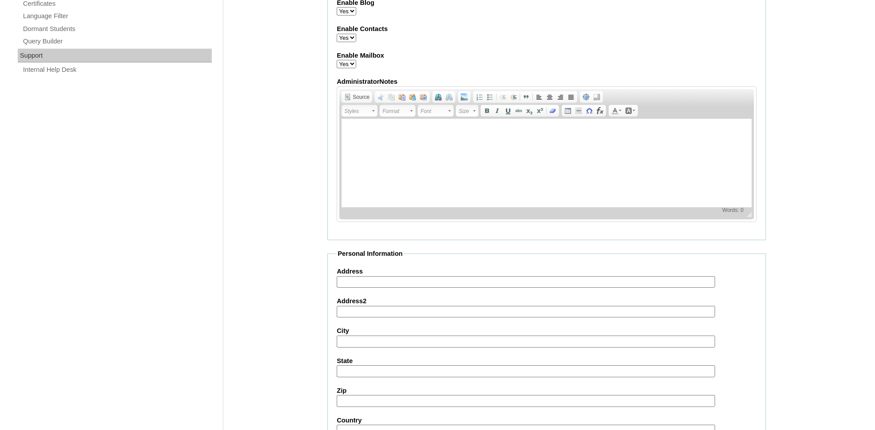
scroll to position [895, 0]
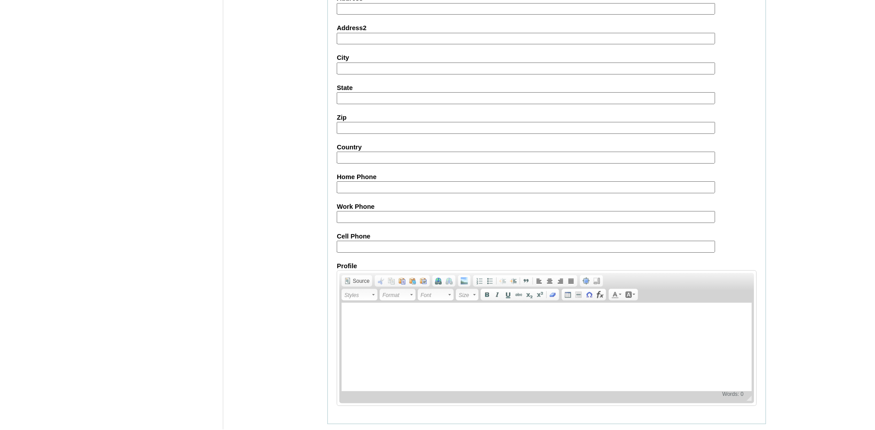
click at [343, 433] on input "Submit" at bounding box center [340, 438] width 27 height 10
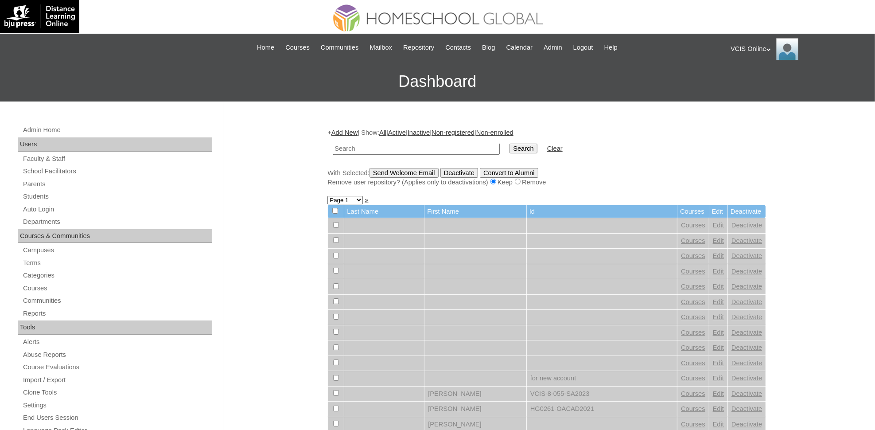
click at [350, 130] on link "Add New" at bounding box center [344, 132] width 26 height 7
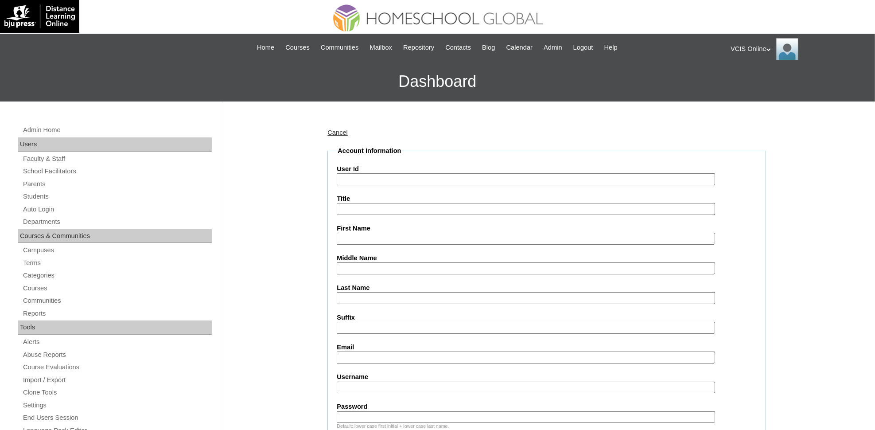
click at [372, 176] on input "User Id" at bounding box center [526, 179] width 378 height 12
paste input "VCIS024-4A-SA2025 kobe.dadia2025 zYxsuA"
drag, startPoint x: 404, startPoint y: 176, endPoint x: 517, endPoint y: 201, distance: 116.4
type input "VCIS024-4A-SA2025"
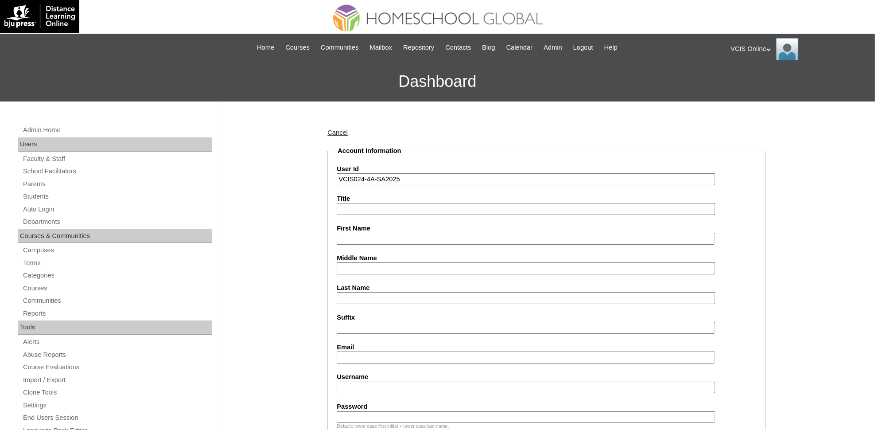
click at [432, 381] on input "Username" at bounding box center [526, 387] width 378 height 12
paste input "kobe.dadia2025 zYxsuA"
click at [408, 381] on input "kobe.dadia2025 zYxsuA" at bounding box center [526, 387] width 378 height 12
type input "kobe.dadia2025"
click at [400, 411] on input "Password" at bounding box center [526, 417] width 378 height 12
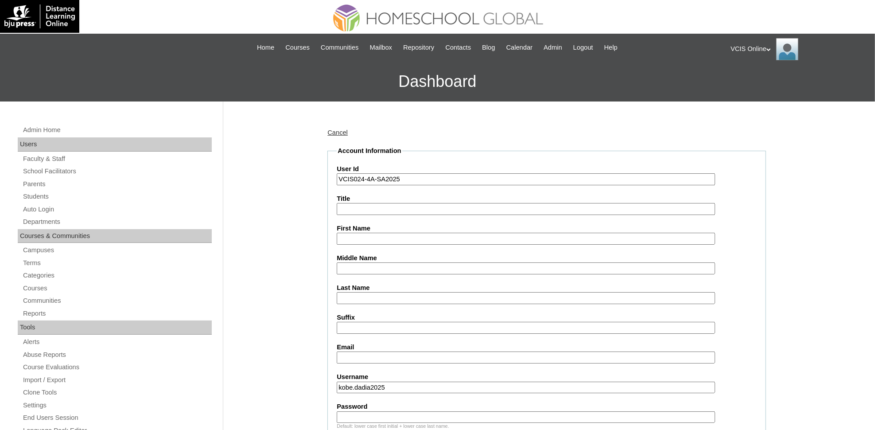
paste input "zYxsuA"
type input "zYxsuA"
click at [384, 233] on input "First Name" at bounding box center [526, 239] width 378 height 12
paste input "Kobe Kristoff Dela Cruz Dadia"
drag, startPoint x: 377, startPoint y: 232, endPoint x: 446, endPoint y: 246, distance: 70.2
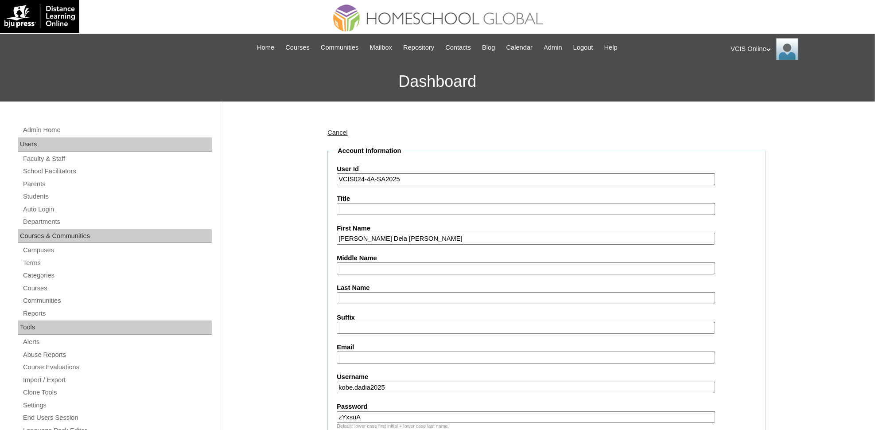
type input "Kobe Kristoff"
click at [351, 263] on input "Middle Name" at bounding box center [526, 268] width 378 height 12
paste input "Dela Cruz Dadia"
click at [368, 266] on input "Dela Cruz Dadia" at bounding box center [526, 268] width 378 height 12
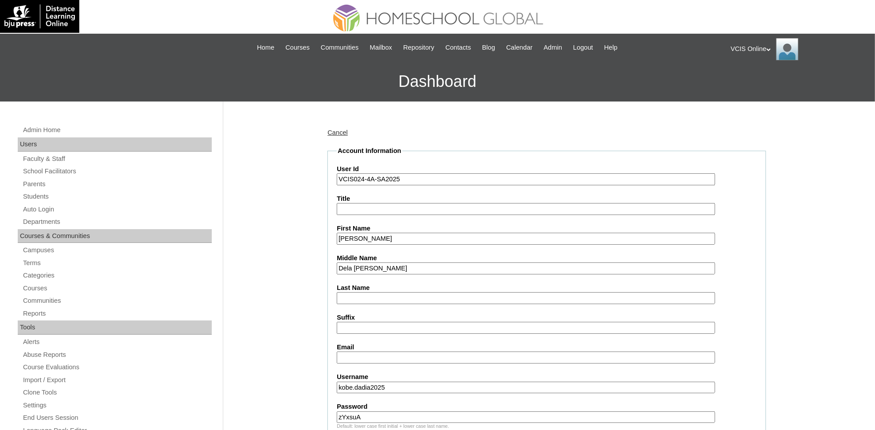
click at [368, 266] on input "Dela Cruz Dadia" at bounding box center [526, 268] width 378 height 12
type input "[PERSON_NAME]"
click at [350, 296] on input "Last Name" at bounding box center [526, 298] width 378 height 12
paste input "Dadia"
type input "Dadia"
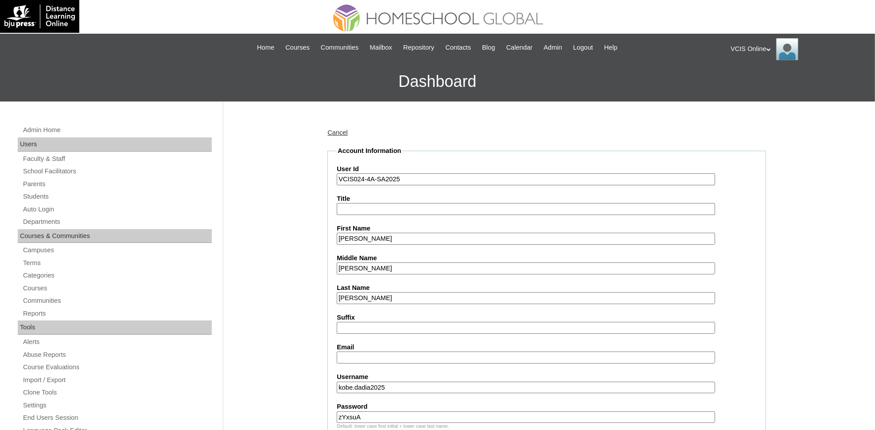
click at [373, 351] on input "Email" at bounding box center [526, 357] width 378 height 12
paste input "kdadia.student@vcis.edu.ph"
type input "kdadia.student@vcis.edu.ph"
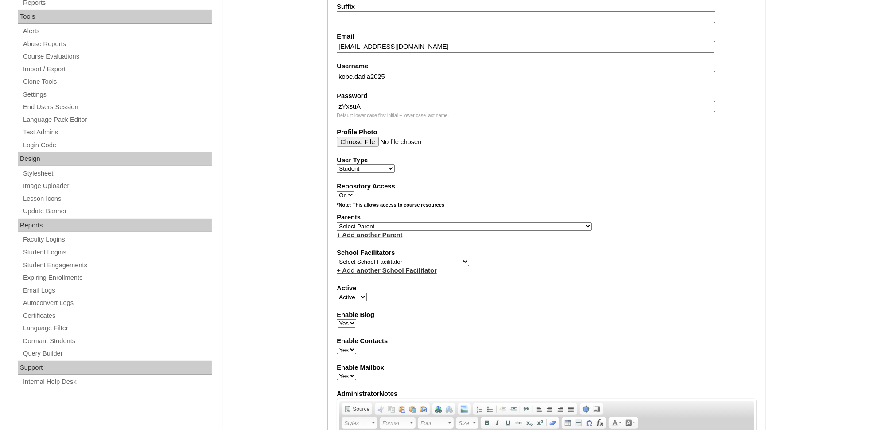
scroll to position [342, 0]
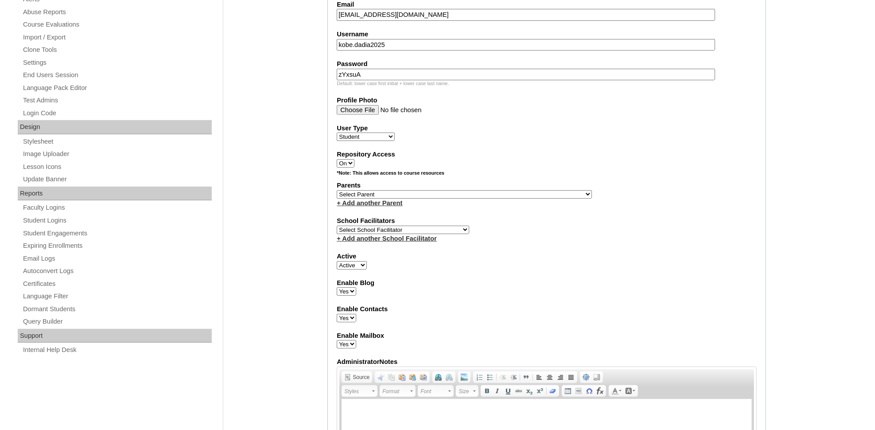
click at [379, 190] on select "Select Parent , , , , , , , , , , , , , , , , , , , , , , , , , , , , , , , , ,…" at bounding box center [464, 194] width 255 height 8
click at [382, 198] on div "+ Add another Parent" at bounding box center [547, 202] width 420 height 9
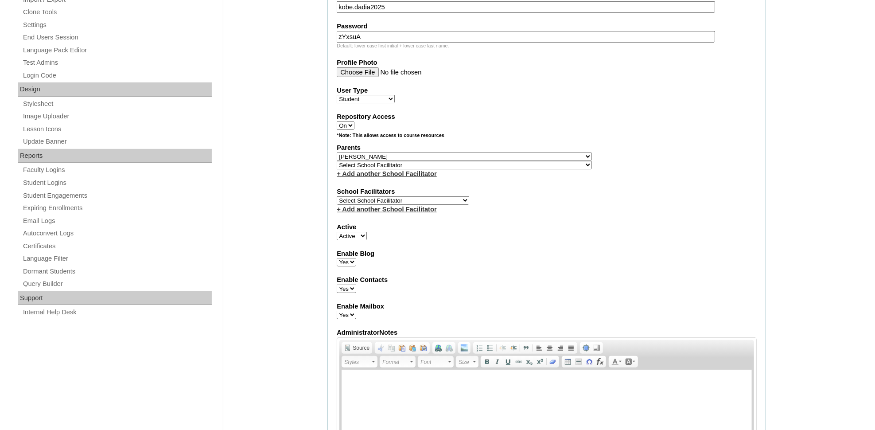
scroll to position [379, 0]
click at [443, 144] on label "Parents" at bounding box center [547, 148] width 420 height 9
click at [440, 154] on select "Select Parent , , , , , , , , , , , , , , , , , , , , , , , , , , , , , , , , ,…" at bounding box center [464, 158] width 255 height 8
select select "43119"
click at [337, 154] on select "Select Parent , , , , , , , , , , , , , , , , , , , , , , , , , , , , , , , , ,…" at bounding box center [464, 158] width 255 height 8
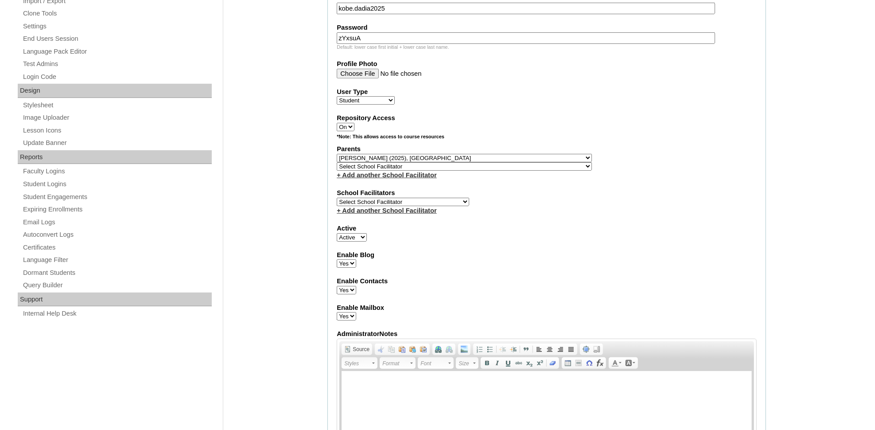
click at [421, 198] on select "Select School Facilitator Norman Añain Ruffa Abadijas Mary Abella Gloryfe Abion…" at bounding box center [403, 202] width 132 height 8
select select "25888"
click at [424, 198] on select "Select School Facilitator Norman Añain Ruffa Abadijas Mary Abella Gloryfe Abion…" at bounding box center [403, 202] width 132 height 8
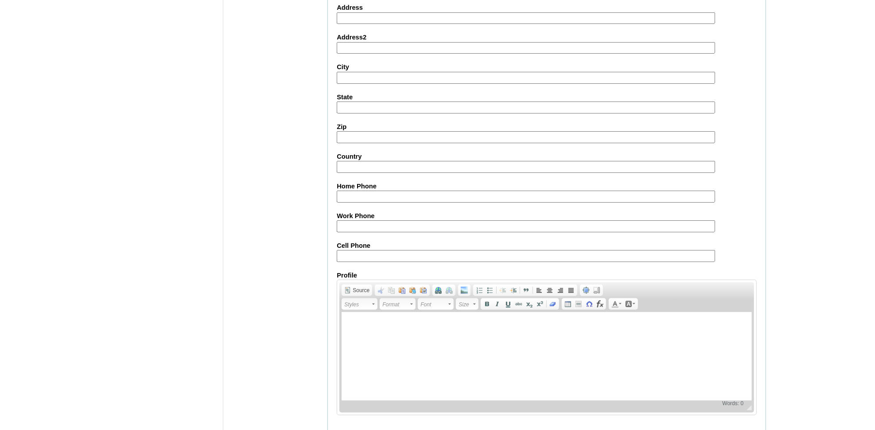
scroll to position [903, 0]
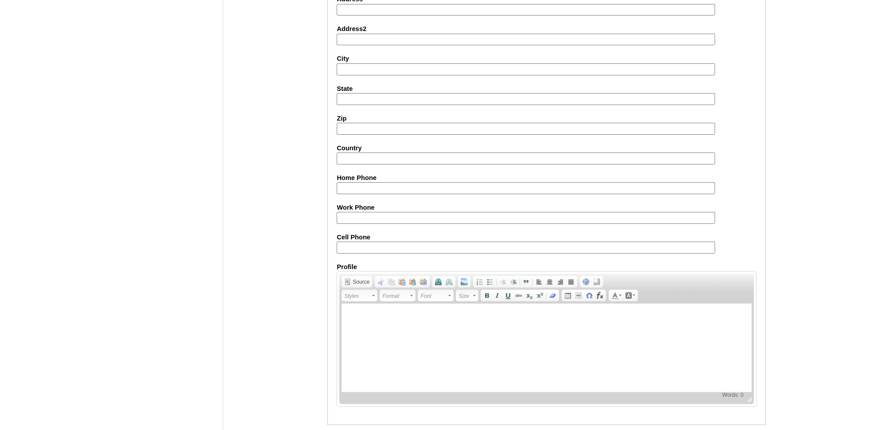
drag, startPoint x: 333, startPoint y: 416, endPoint x: 347, endPoint y: 394, distance: 25.3
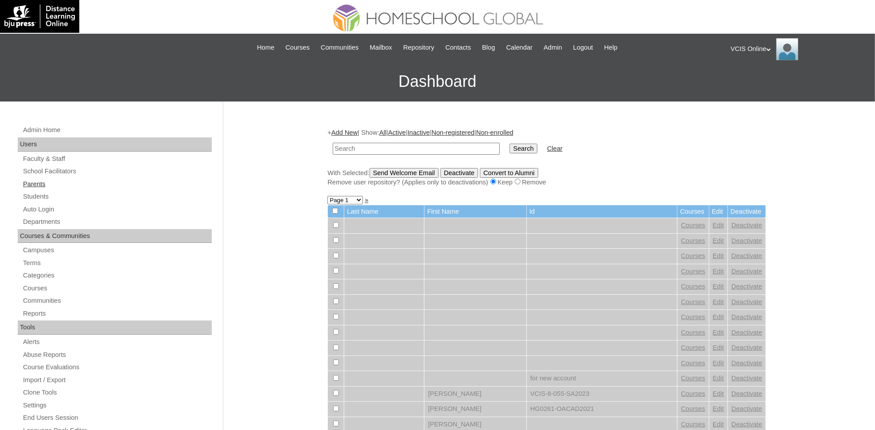
click at [37, 184] on link "Parents" at bounding box center [117, 184] width 190 height 11
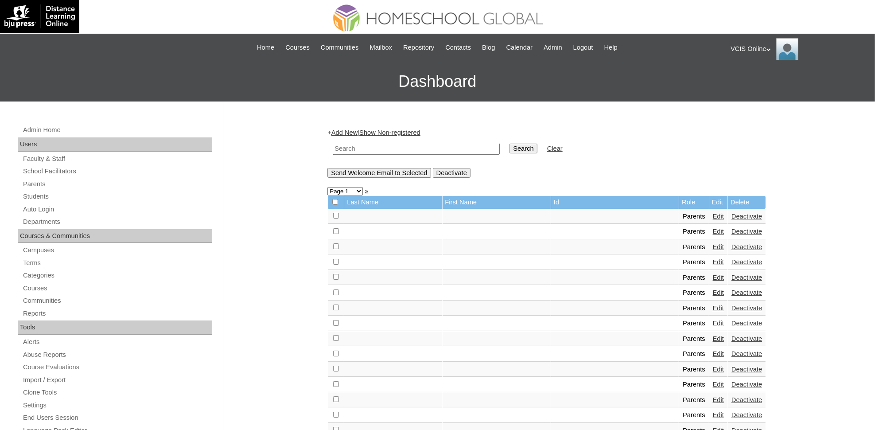
click at [353, 144] on input "text" at bounding box center [416, 149] width 167 height 12
paste input "VCIS019-4A-PA2025"
type input "VCIS019-4A-PA2025"
click at [510, 144] on input "Search" at bounding box center [523, 149] width 27 height 10
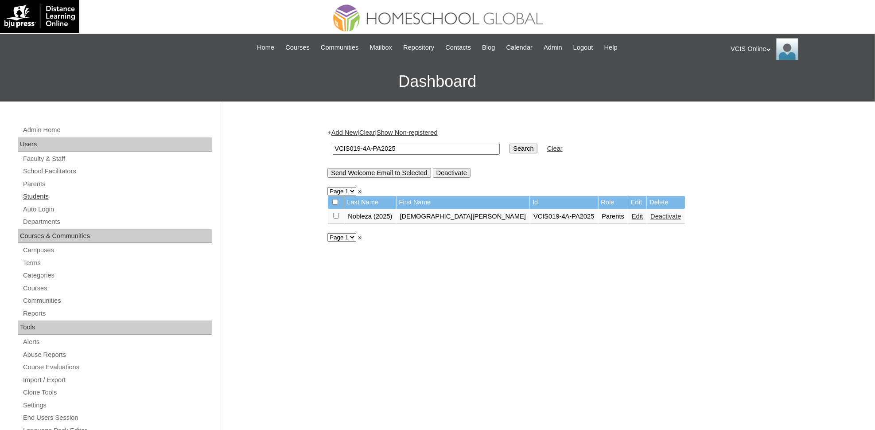
click at [45, 193] on link "Students" at bounding box center [117, 196] width 190 height 11
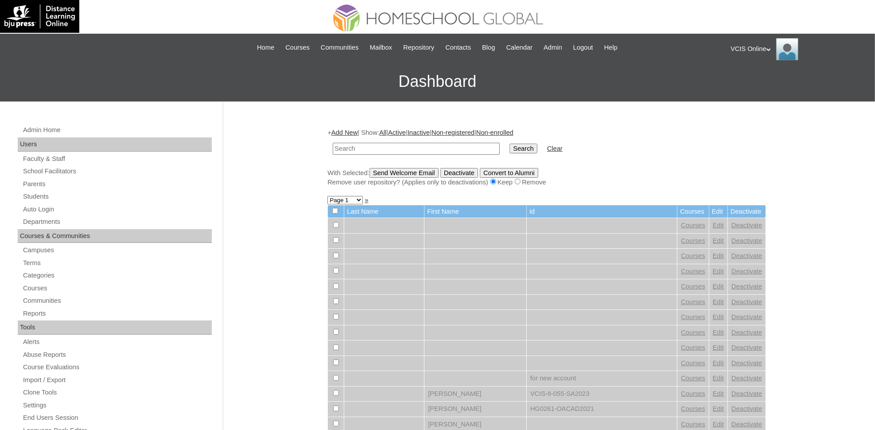
click at [347, 144] on input "text" at bounding box center [416, 149] width 167 height 12
paste input "VCIS022-4A-SA2025"
type input "VCIS022-4A-SA2025"
click at [510, 144] on input "Search" at bounding box center [523, 149] width 27 height 10
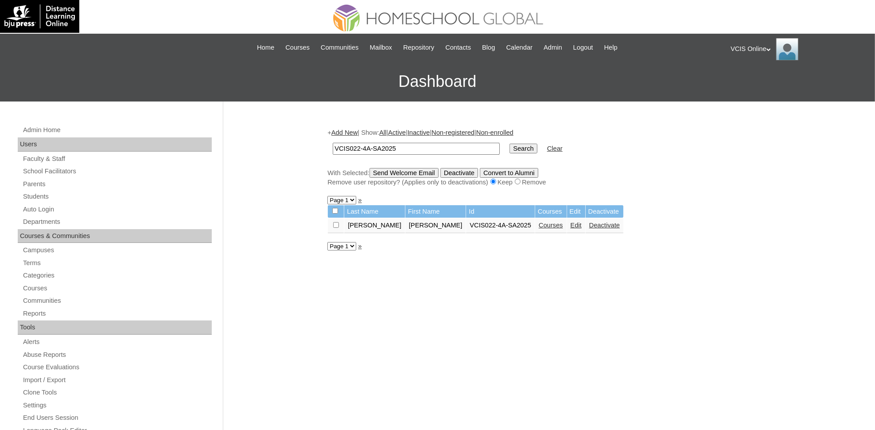
click at [571, 222] on link "Edit" at bounding box center [576, 225] width 11 height 7
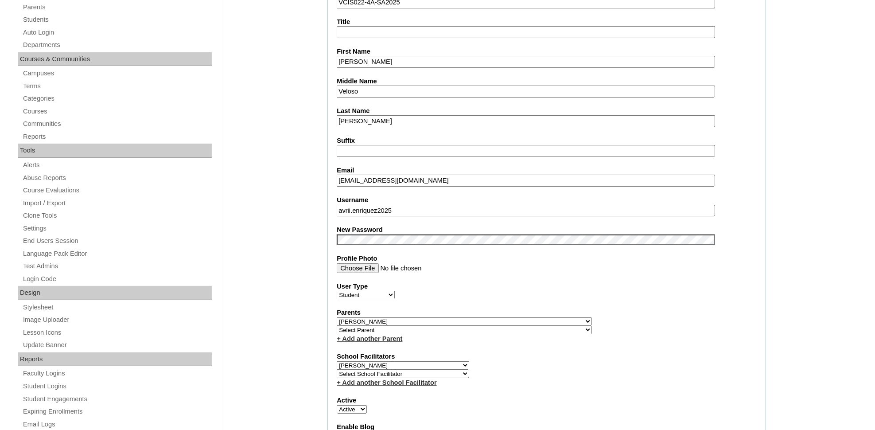
scroll to position [183, 0]
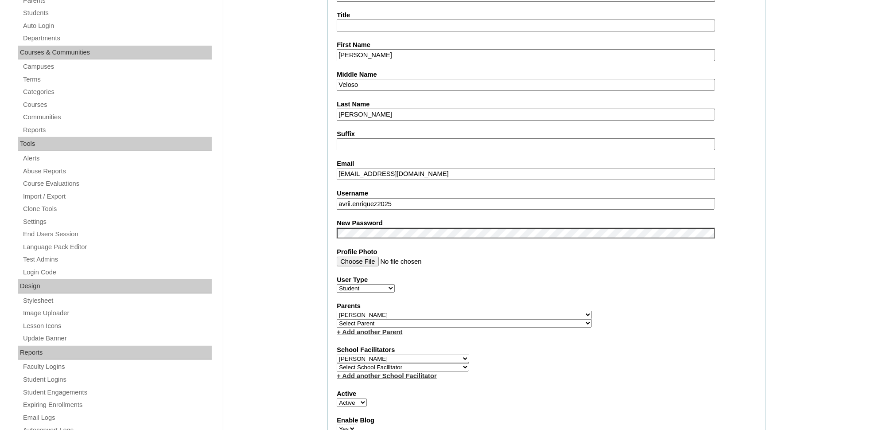
click at [440, 311] on select "Select Parent , , , , , , , , , , , , , , , , , , , , , , , , , , , , , , , , ,…" at bounding box center [464, 315] width 255 height 8
select select "42993"
click at [337, 311] on select "Select Parent , , , , , , , , , , , , , , , , , , , , , , , , , , , , , , , , ,…" at bounding box center [464, 315] width 255 height 8
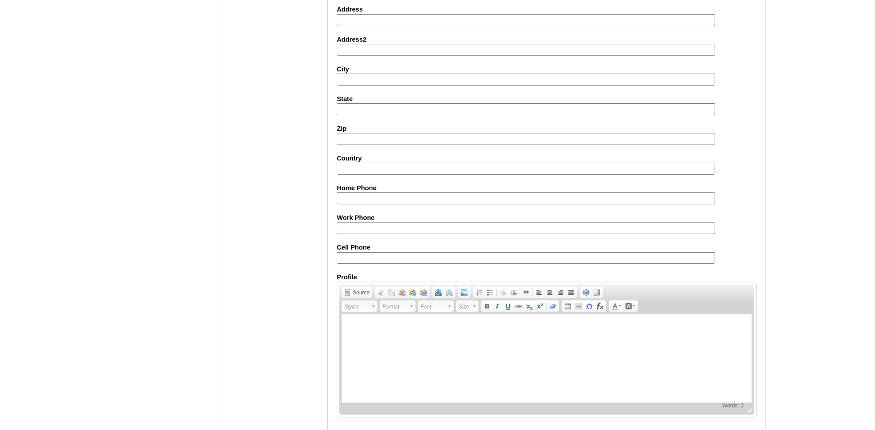
scroll to position [905, 0]
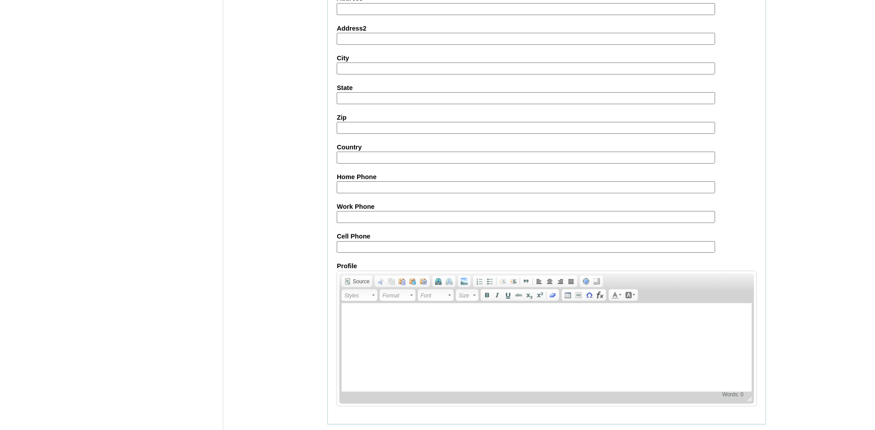
drag, startPoint x: 335, startPoint y: 416, endPoint x: 343, endPoint y: 191, distance: 225.7
click at [336, 433] on input "Submit" at bounding box center [340, 438] width 27 height 10
